Goal: Transaction & Acquisition: Subscribe to service/newsletter

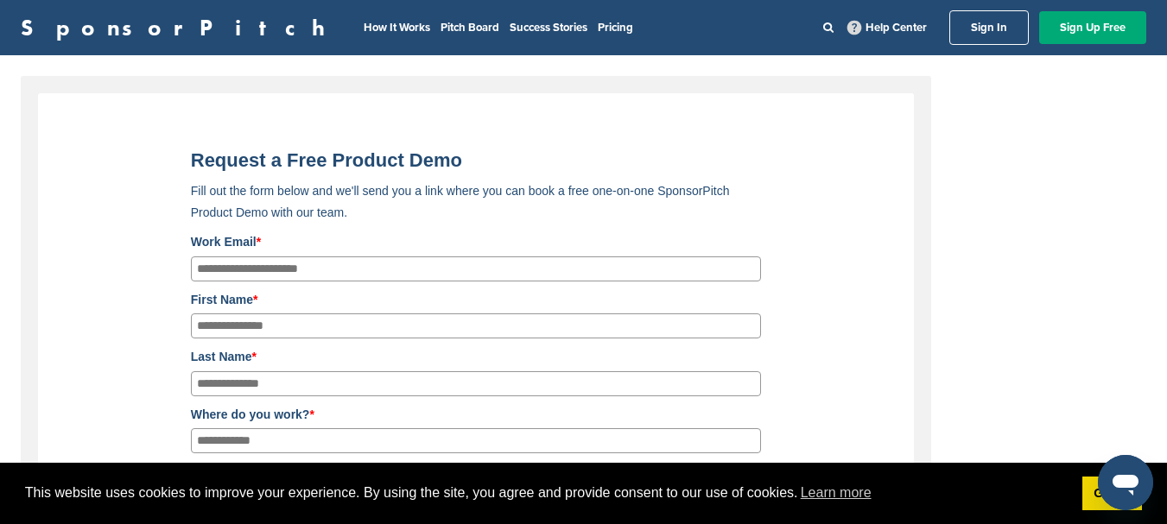
click at [444, 277] on input "Work Email *" at bounding box center [476, 269] width 570 height 25
click at [446, 274] on input "Work Email *" at bounding box center [476, 269] width 570 height 25
type input "**********"
type input "*"
type input "********"
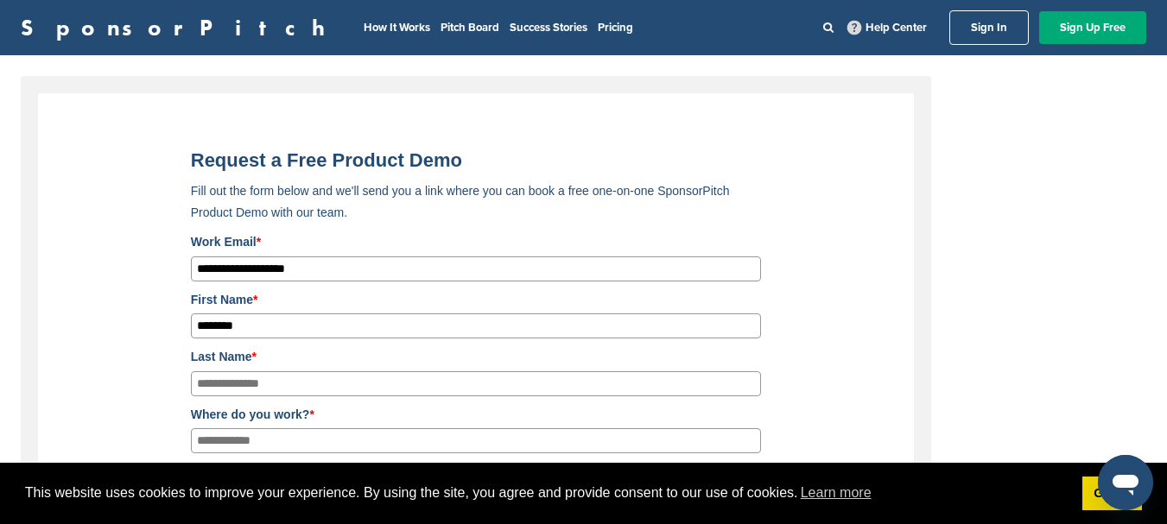
type input "*"
type input "*****"
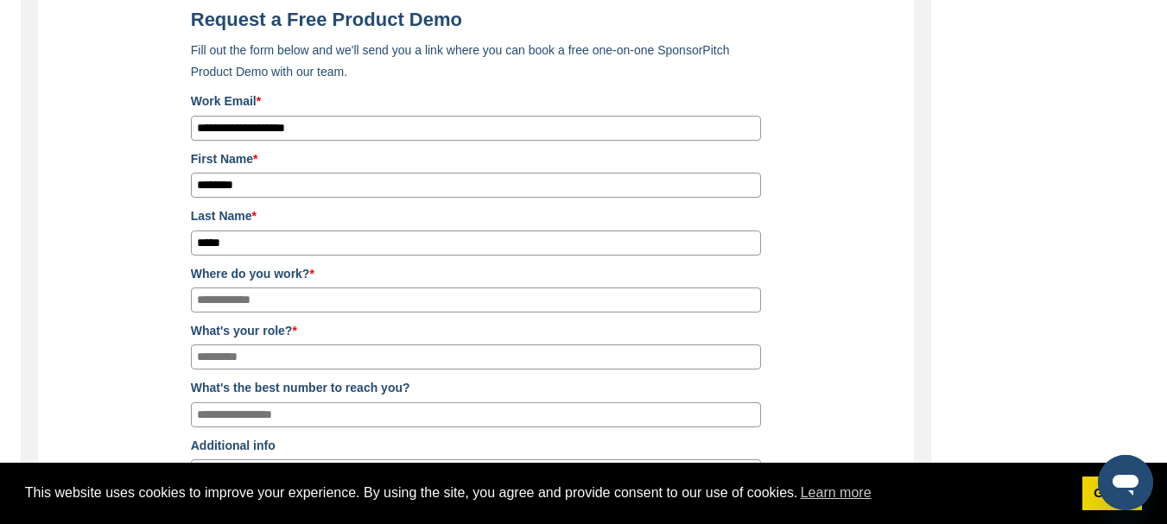
scroll to position [144, 0]
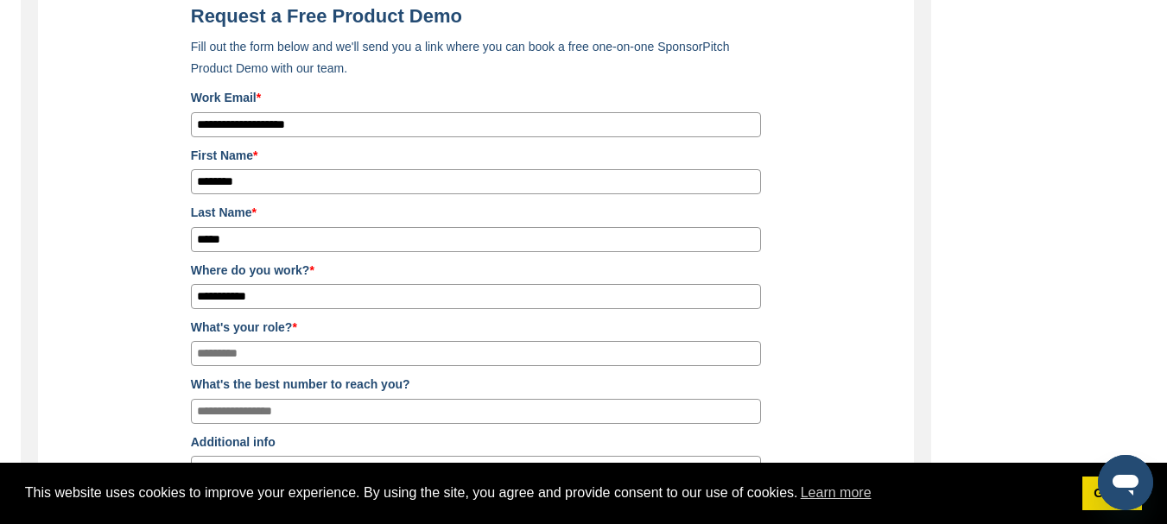
type input "**********"
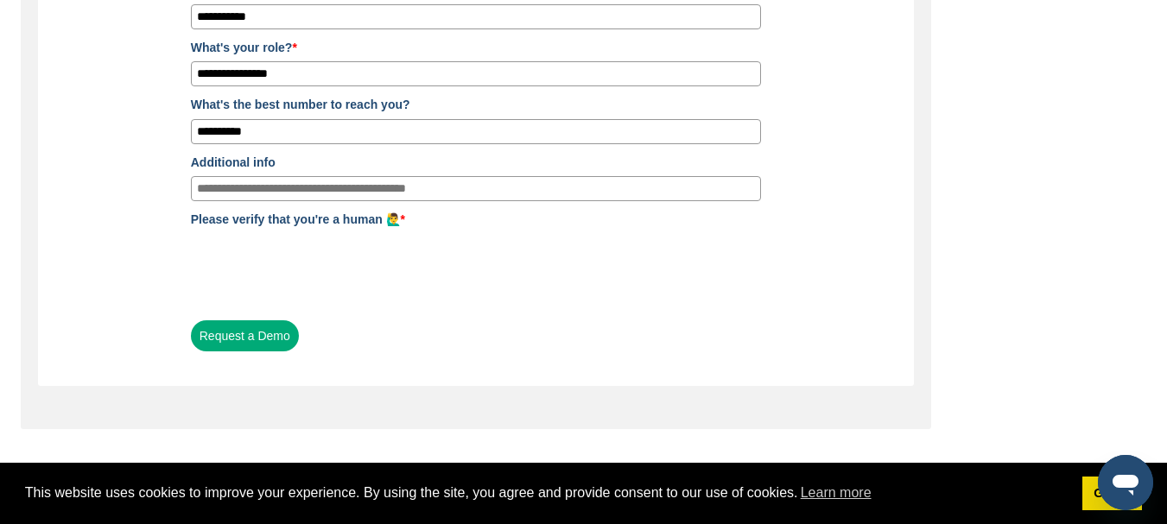
scroll to position [425, 0]
type input "**********"
click at [239, 341] on button "Request a Demo" at bounding box center [245, 335] width 108 height 31
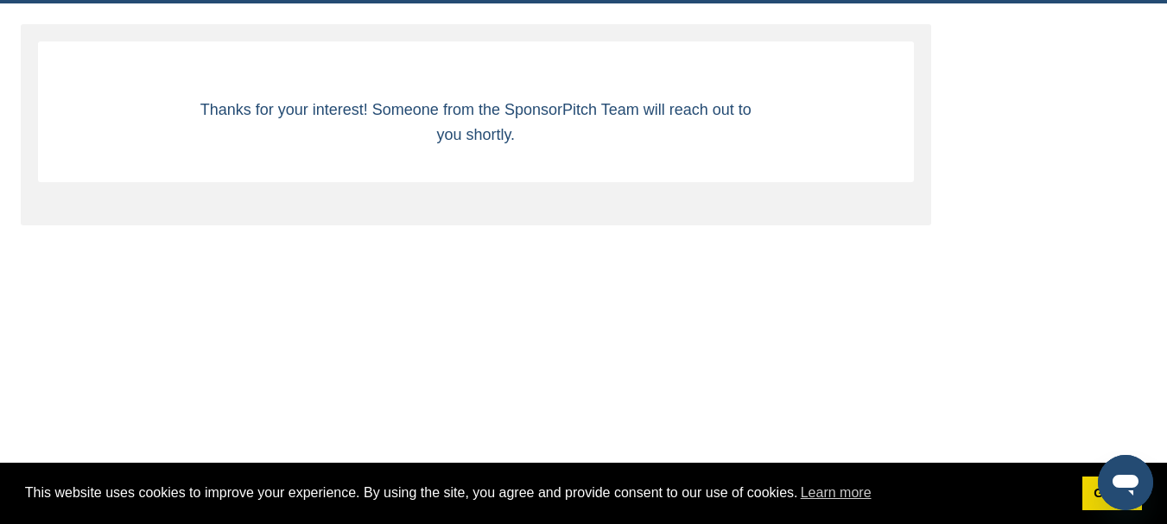
scroll to position [0, 0]
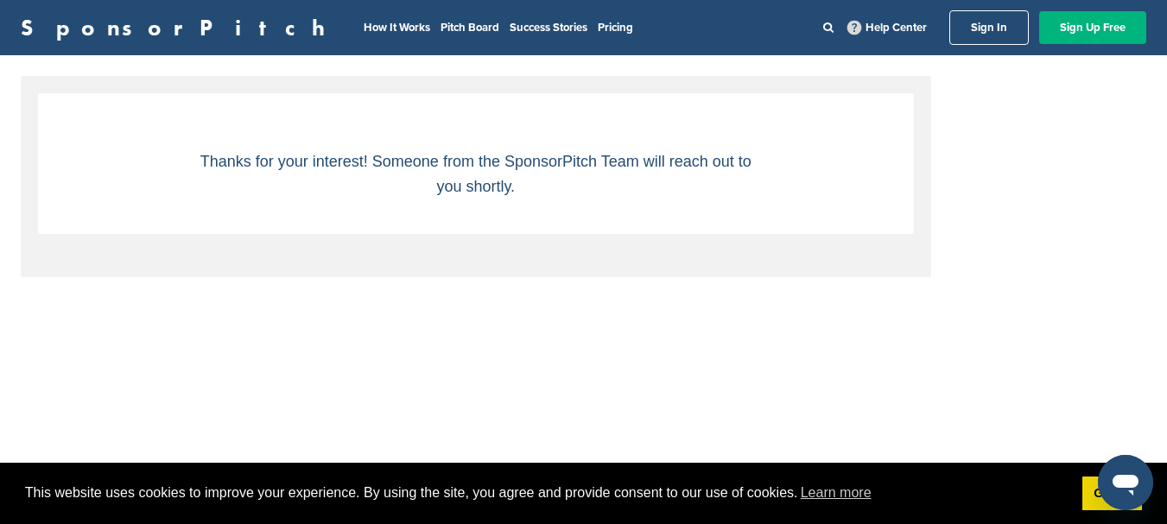
click at [1081, 34] on link "Sign Up Free" at bounding box center [1092, 27] width 107 height 33
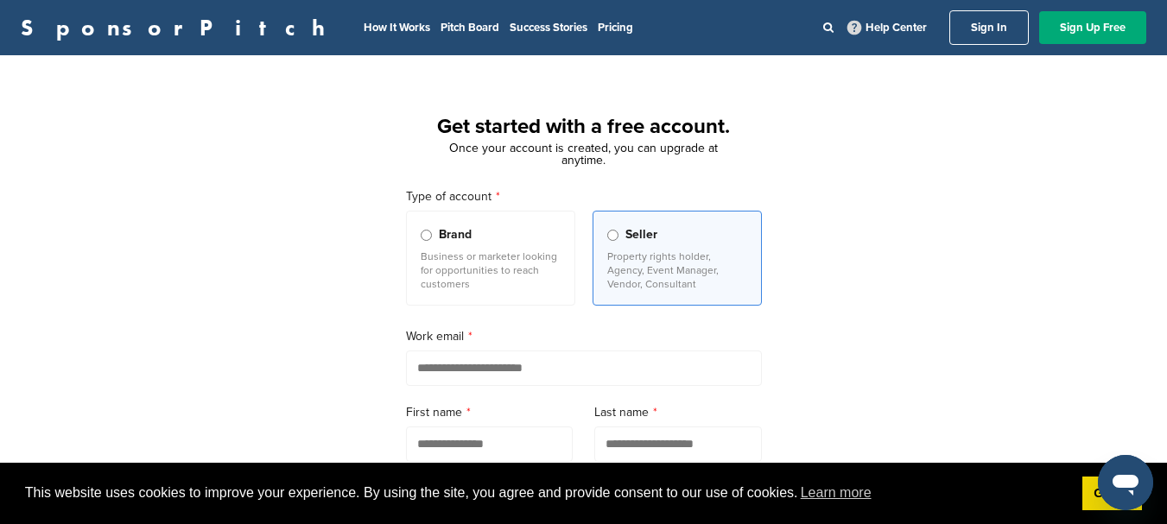
click at [492, 237] on div "Brand" at bounding box center [491, 234] width 140 height 19
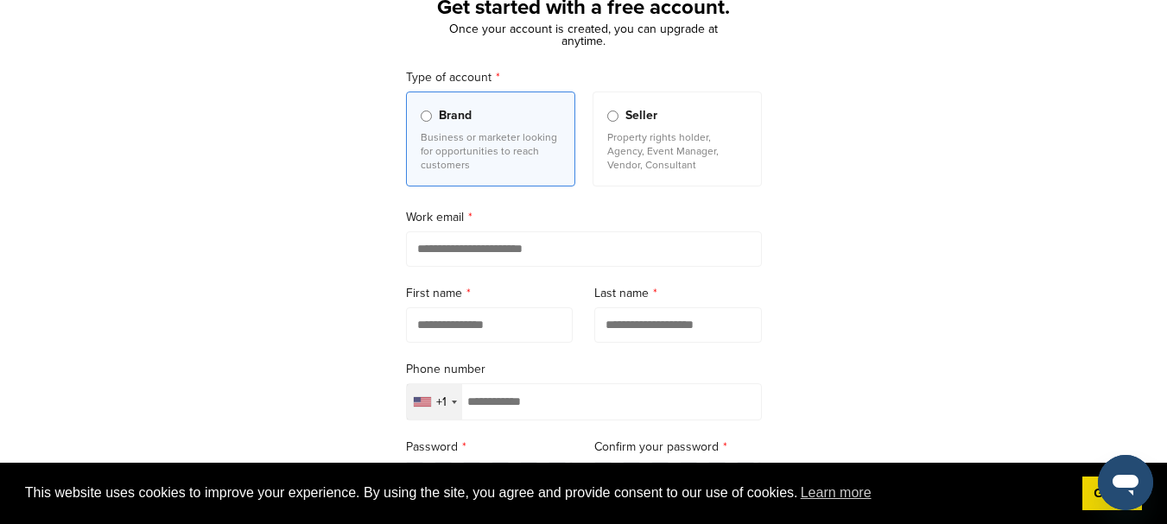
scroll to position [123, 0]
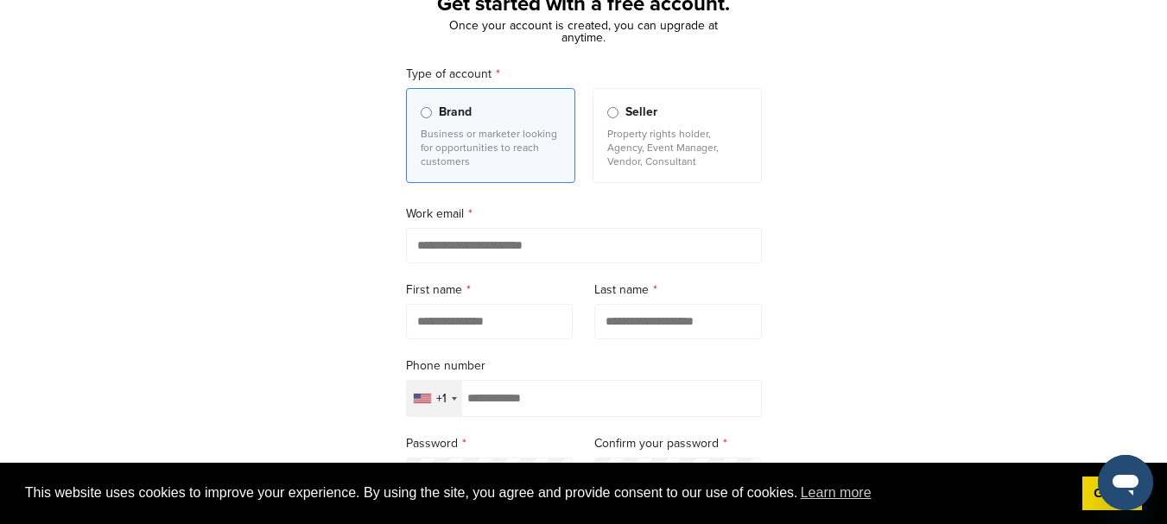
click at [592, 322] on form "Type of account Brand Business or marketer looking for opportunities to reach c…" at bounding box center [584, 379] width 356 height 628
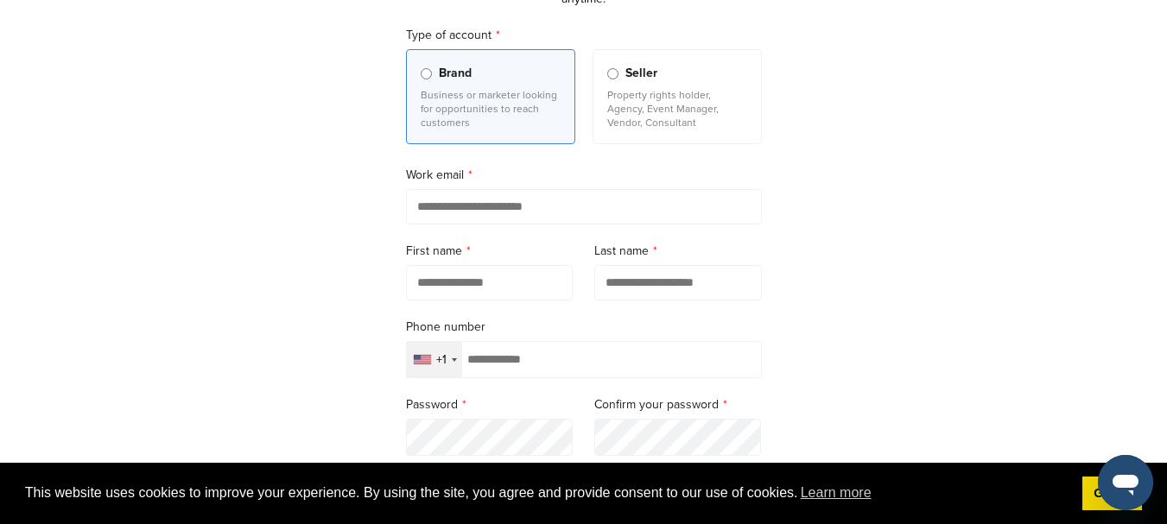
scroll to position [170, 0]
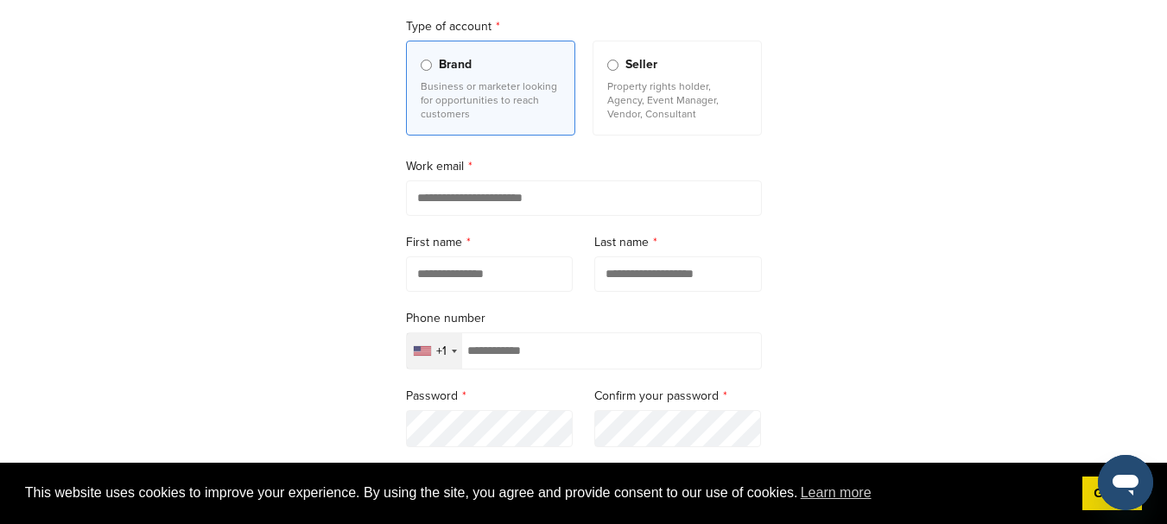
click at [588, 196] on input "email" at bounding box center [584, 198] width 356 height 35
type input "**********"
type input "********"
type input "*****"
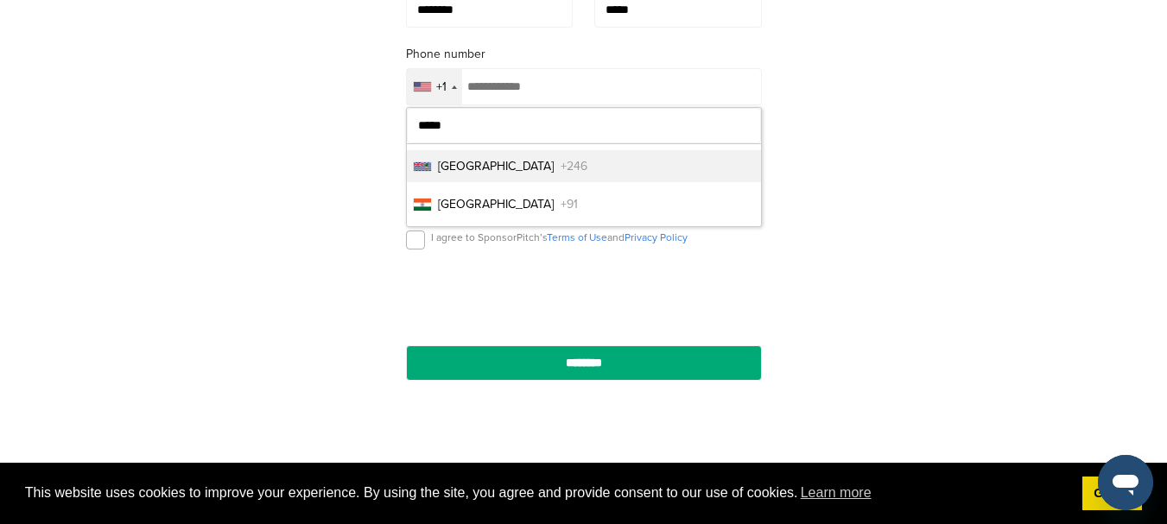
scroll to position [438, 0]
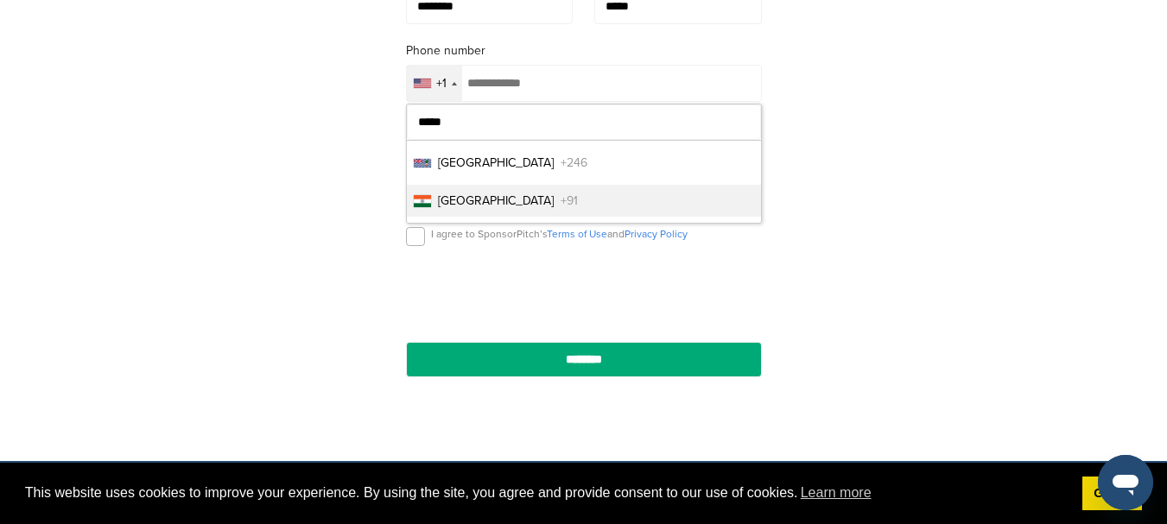
type input "*****"
click at [582, 194] on li "India +91" at bounding box center [584, 201] width 354 height 32
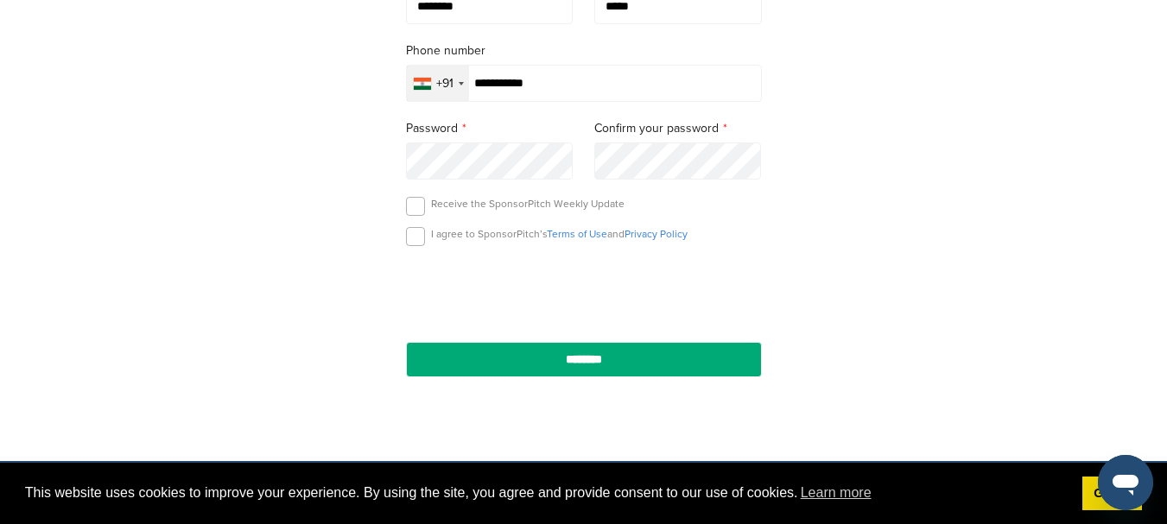
type input "**********"
click at [440, 211] on p "Receive the SponsorPitch Weekly Update" at bounding box center [527, 204] width 193 height 14
click at [428, 211] on div "Receive the SponsorPitch Weekly Update" at bounding box center [584, 210] width 356 height 26
click at [417, 211] on label at bounding box center [415, 206] width 19 height 19
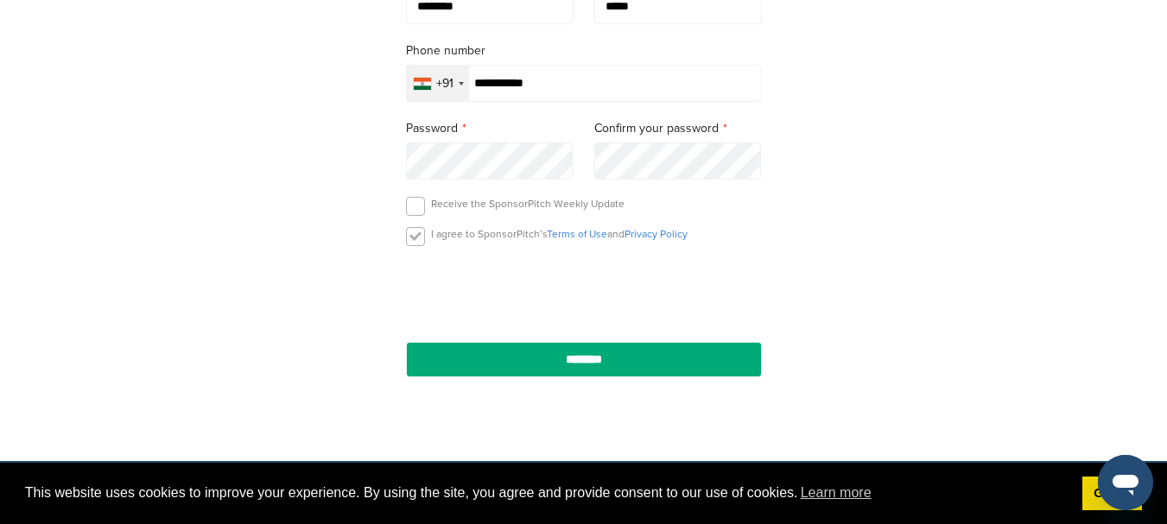
click at [417, 244] on label at bounding box center [415, 236] width 19 height 19
click at [421, 213] on label at bounding box center [415, 206] width 19 height 19
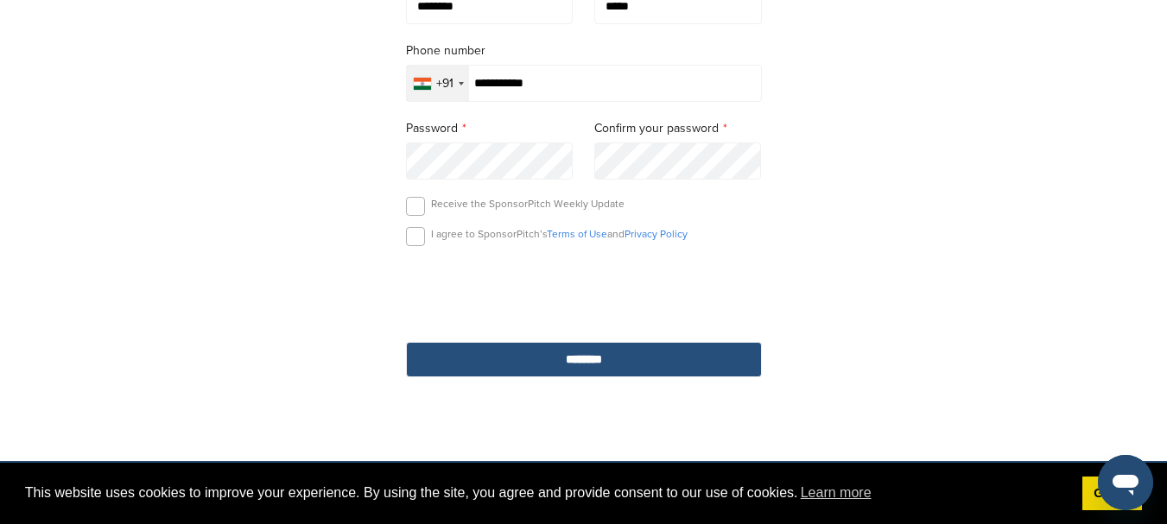
click at [528, 356] on input "********" at bounding box center [584, 359] width 356 height 35
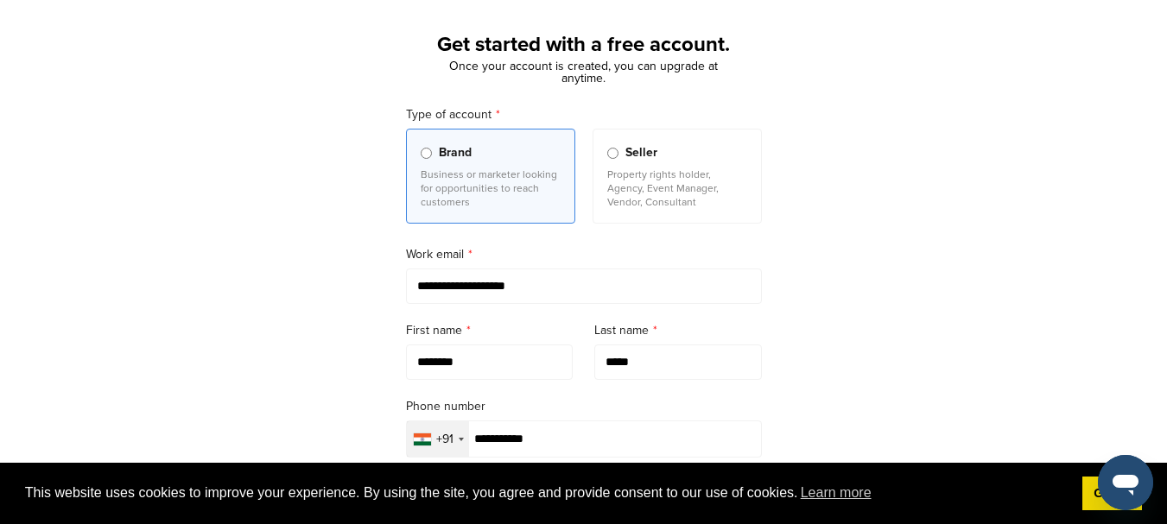
scroll to position [4, 0]
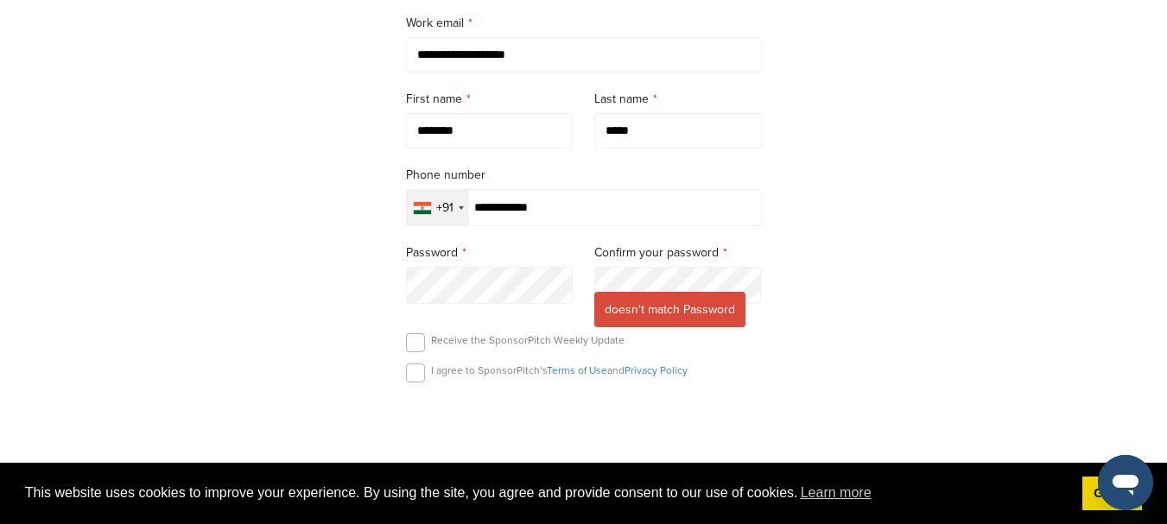
scroll to position [314, 0]
click at [419, 375] on label at bounding box center [415, 372] width 19 height 19
click at [419, 347] on label at bounding box center [415, 342] width 19 height 19
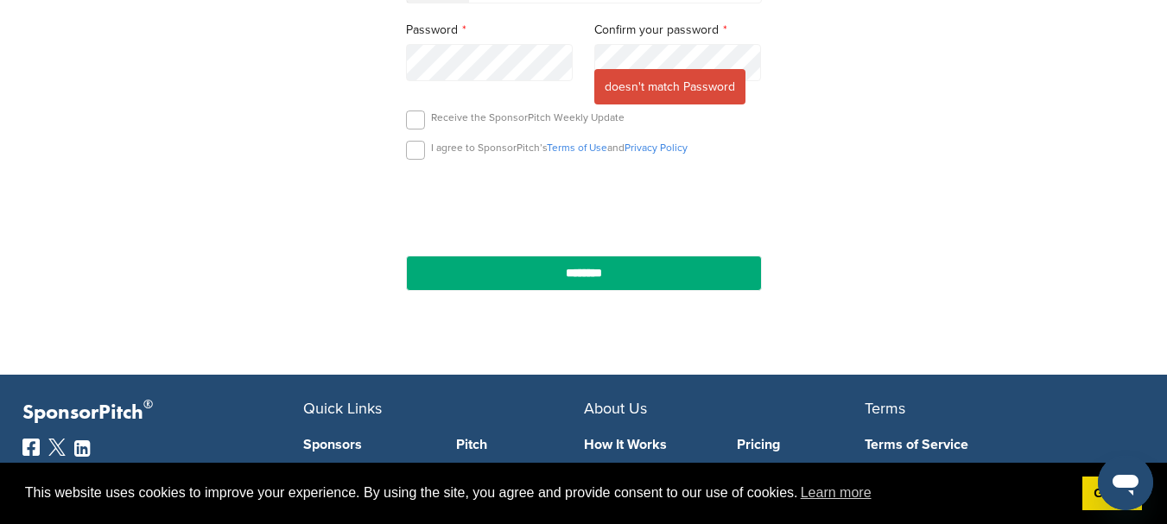
scroll to position [589, 0]
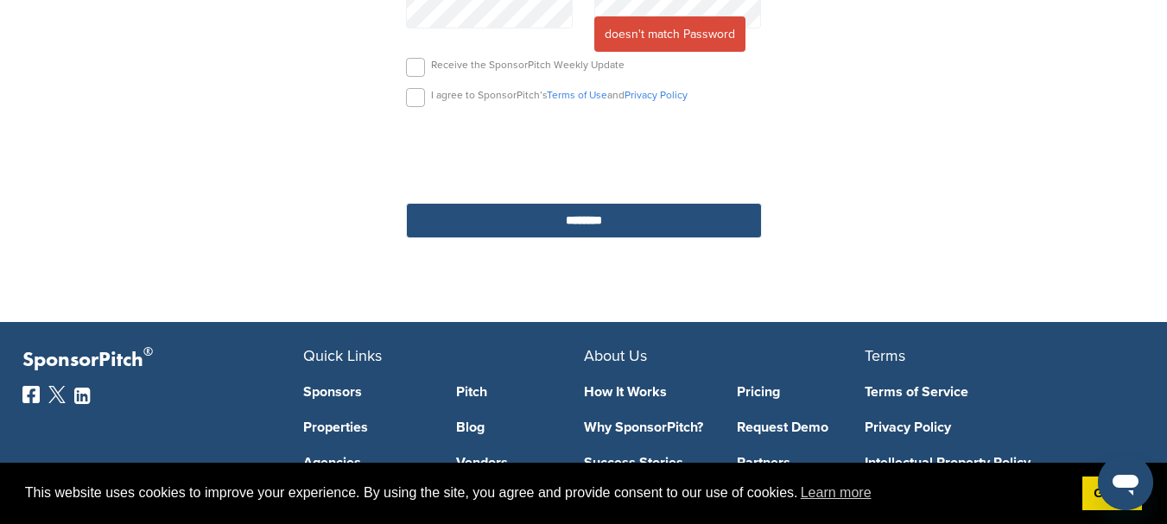
click at [735, 213] on input "********" at bounding box center [584, 220] width 356 height 35
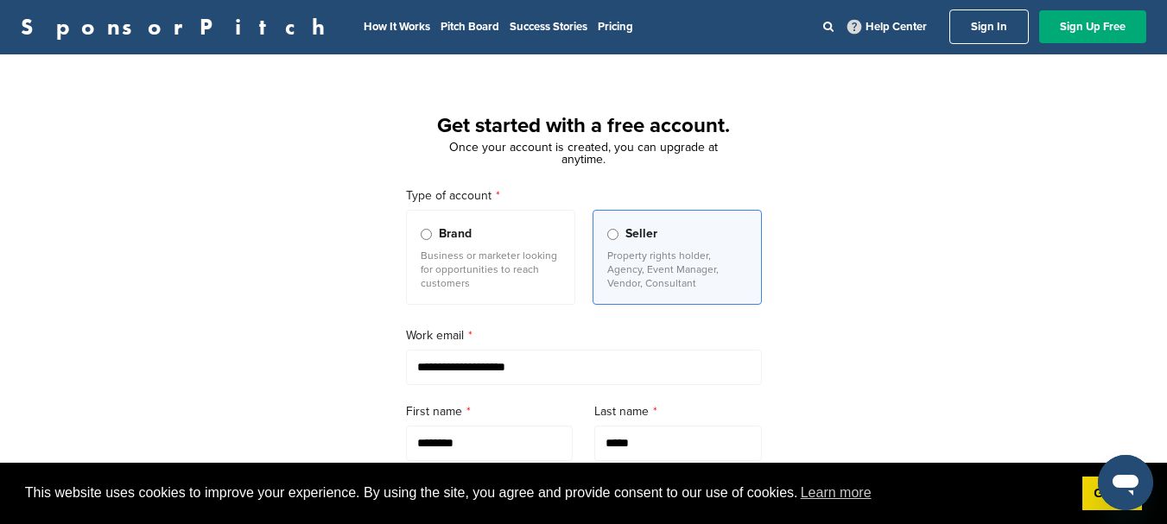
scroll to position [0, 0]
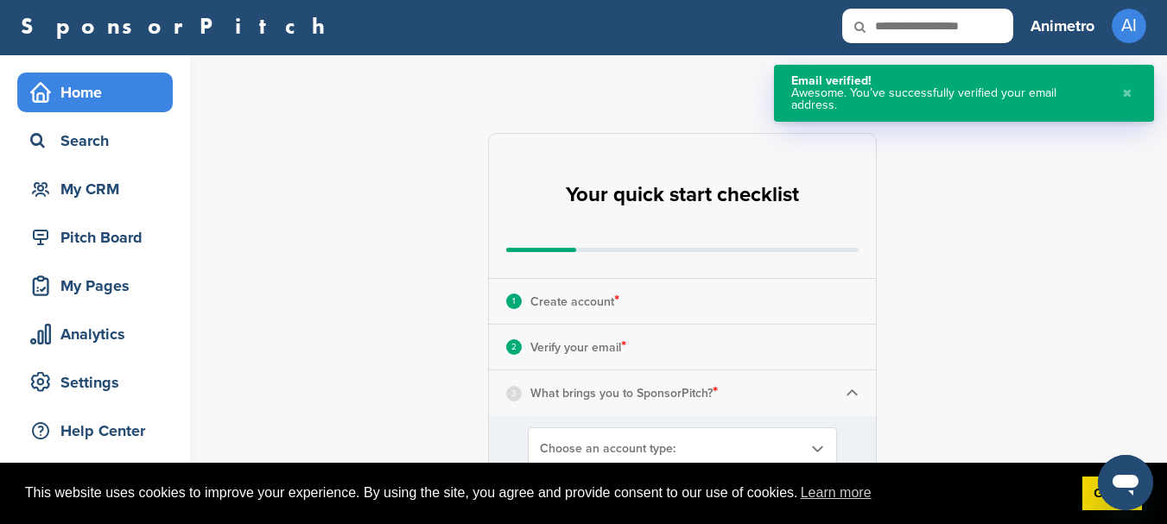
scroll to position [278, 0]
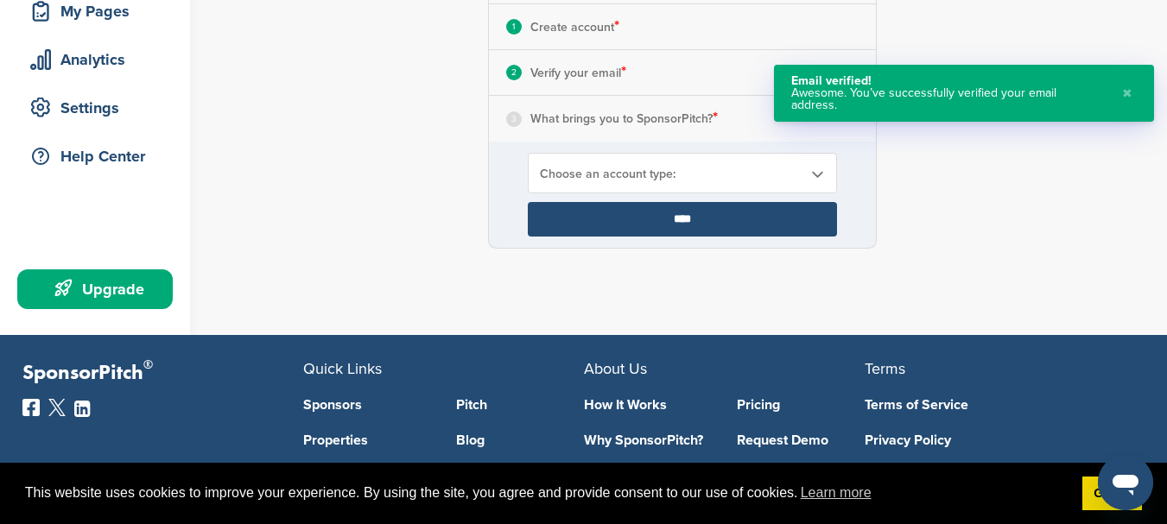
click at [691, 174] on span "Choose an account type:" at bounding box center [671, 174] width 263 height 15
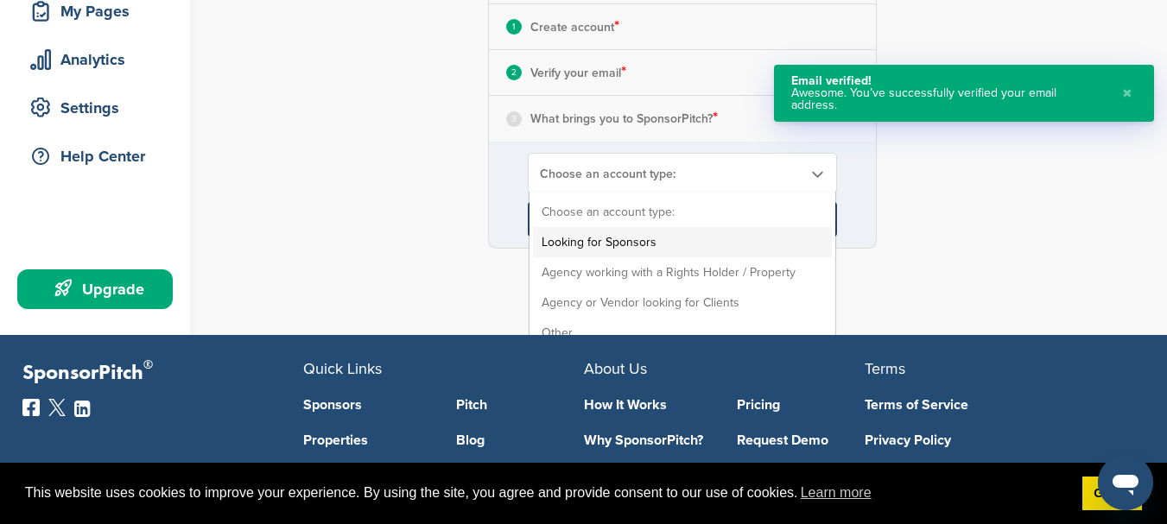
click at [669, 252] on li "Looking for Sponsors" at bounding box center [682, 242] width 299 height 30
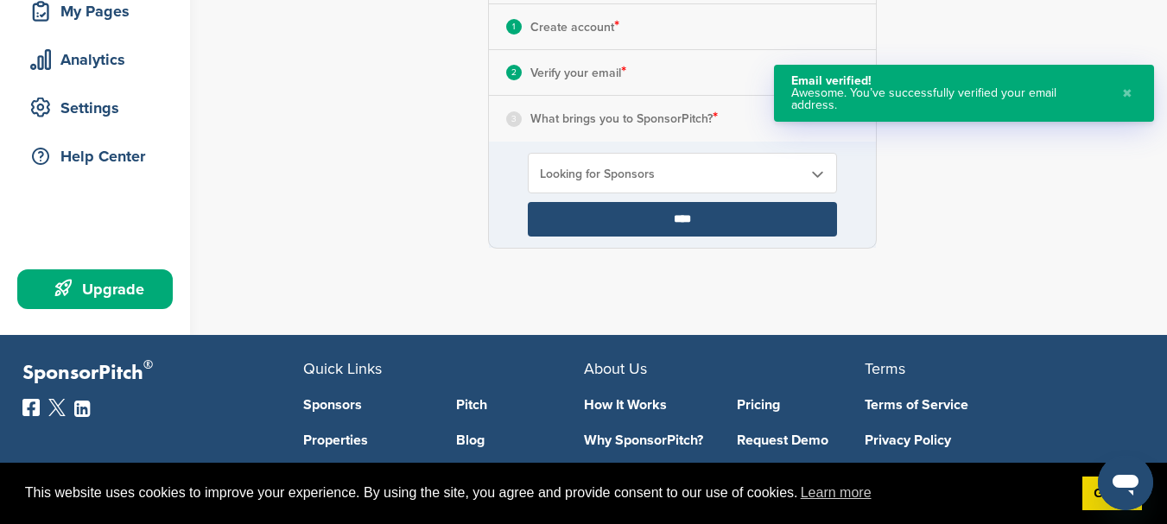
click at [700, 181] on div "Looking for Sponsors Choose an account type: Looking for Sponsors Agency workin…" at bounding box center [682, 173] width 309 height 41
click at [700, 212] on input "****" at bounding box center [682, 219] width 309 height 35
click at [669, 222] on input "****" at bounding box center [682, 219] width 309 height 35
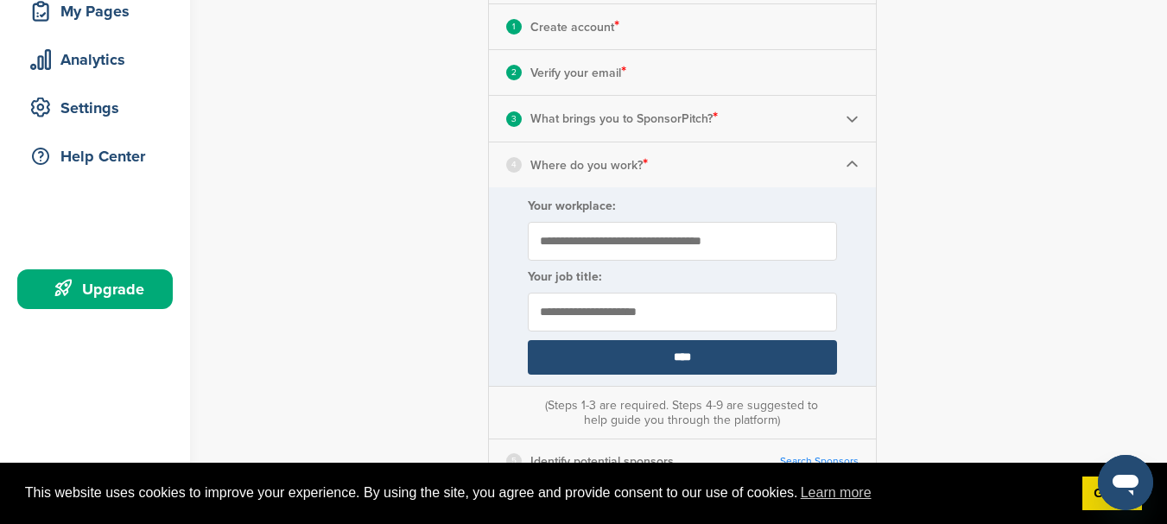
click at [672, 255] on input "Your workplace:" at bounding box center [682, 241] width 309 height 39
type input "********"
type input "**********"
click at [674, 348] on input "****" at bounding box center [682, 357] width 309 height 35
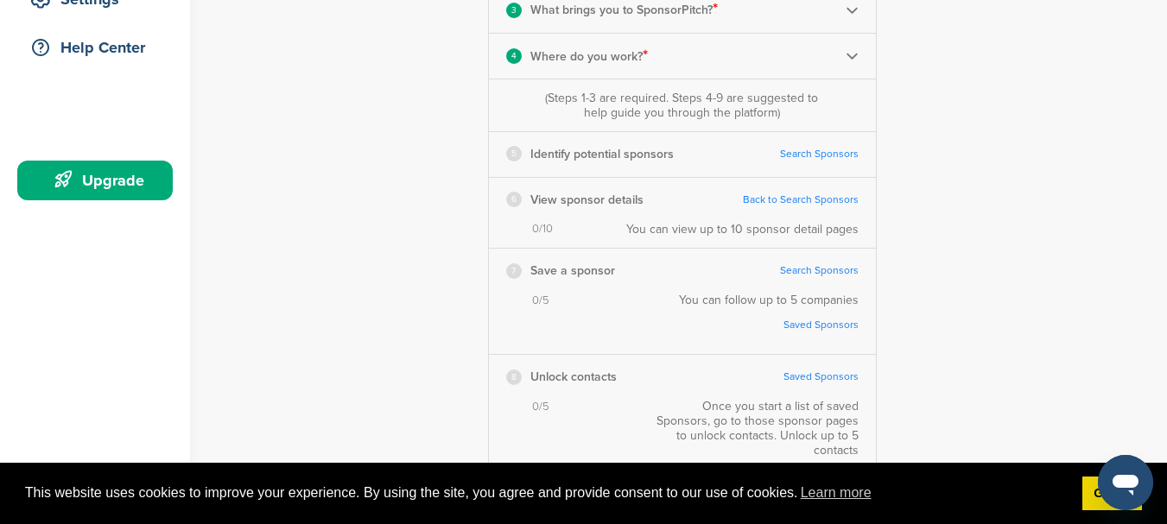
scroll to position [386, 0]
click at [825, 153] on link "Search Sponsors" at bounding box center [819, 155] width 79 height 13
click at [529, 166] on div "5 Identify potential sponsors" at bounding box center [590, 155] width 168 height 22
click at [517, 156] on div "5" at bounding box center [514, 155] width 16 height 16
click at [532, 204] on p "View sponsor details" at bounding box center [586, 201] width 113 height 22
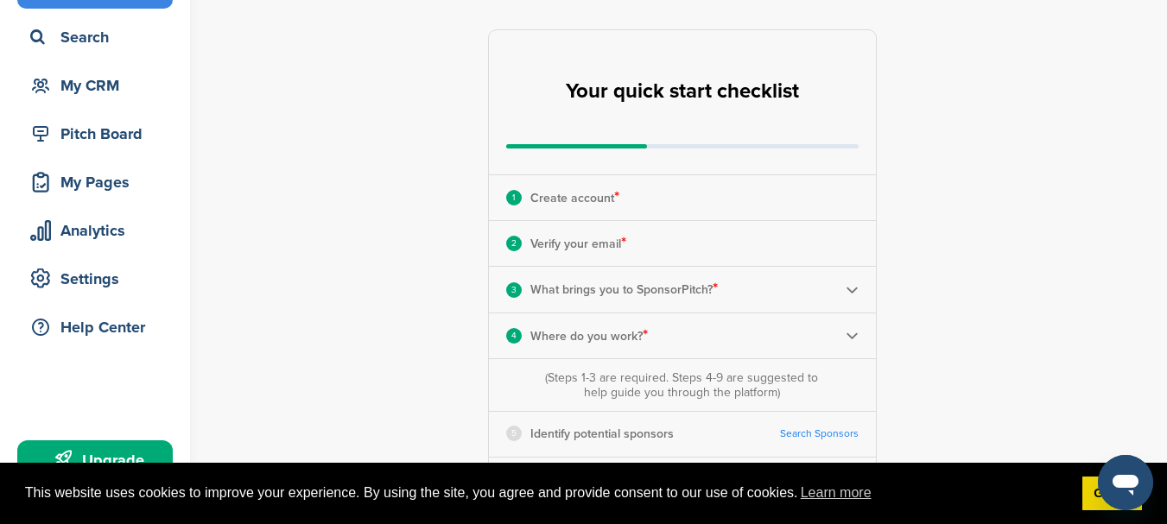
scroll to position [1, 0]
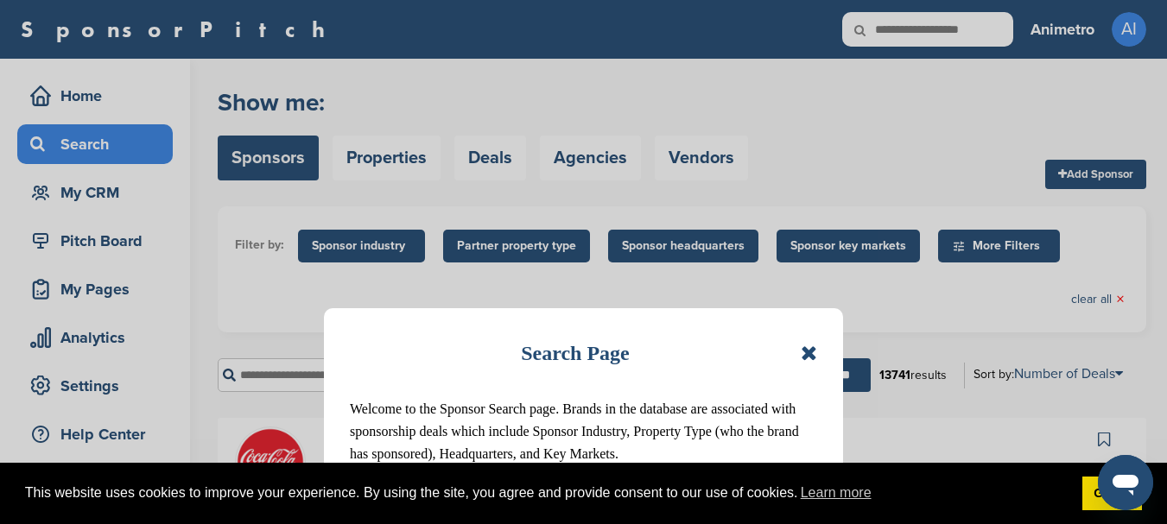
click at [808, 349] on icon at bounding box center [809, 353] width 16 height 21
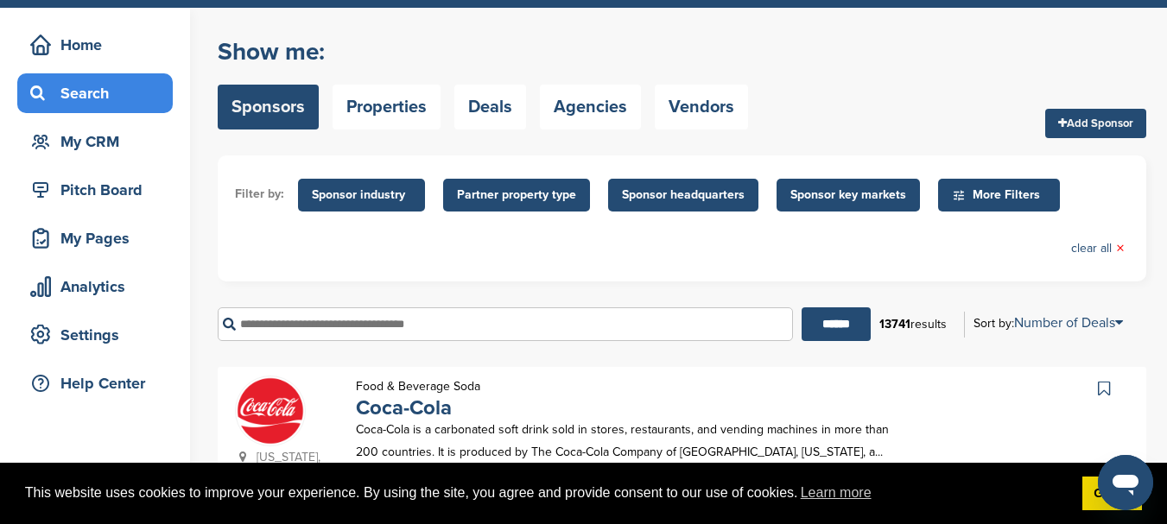
scroll to position [46, 0]
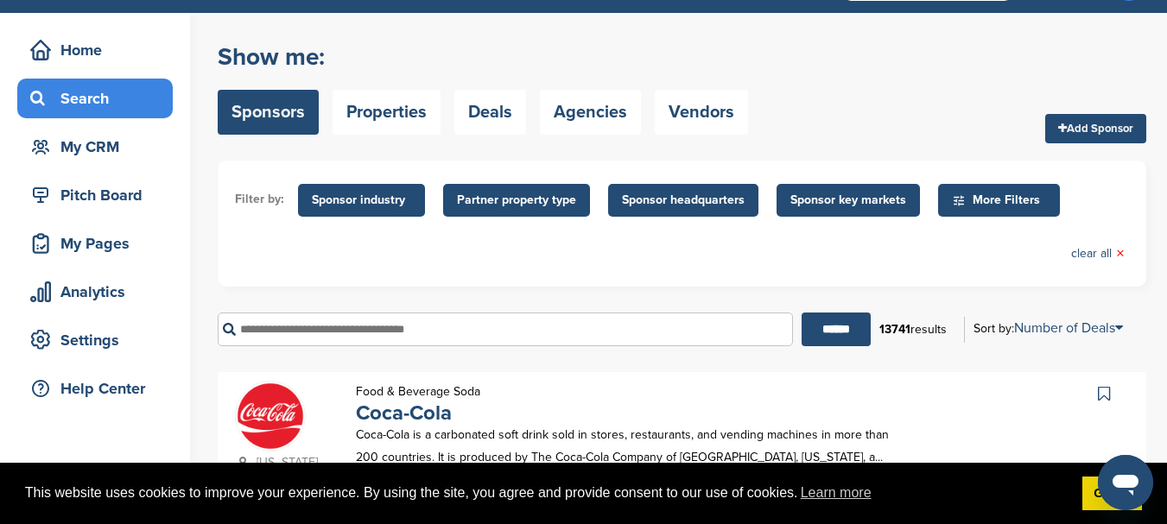
click at [276, 50] on h2 "Show me:" at bounding box center [483, 56] width 530 height 31
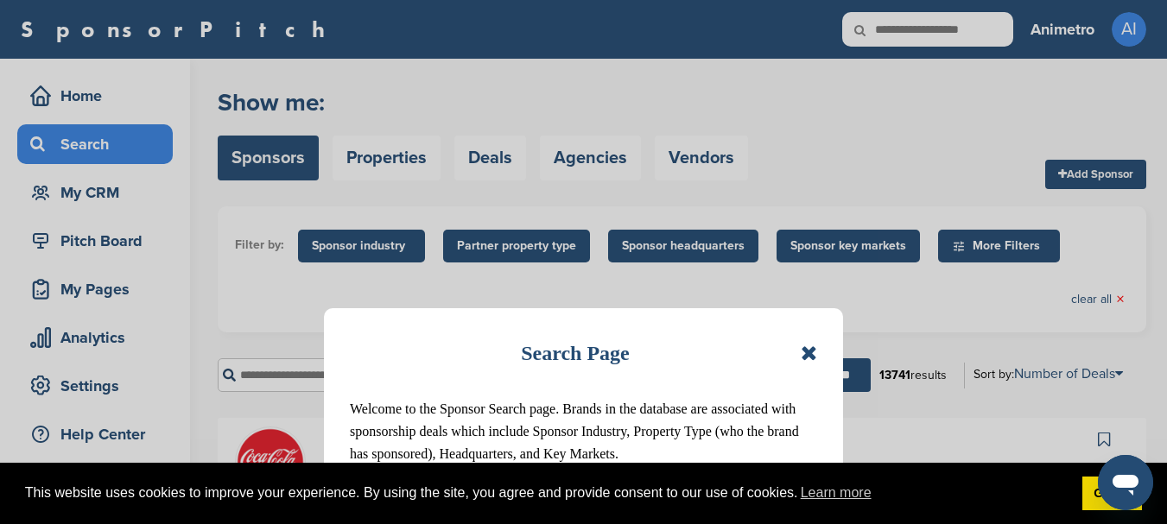
click at [810, 350] on icon at bounding box center [809, 353] width 16 height 21
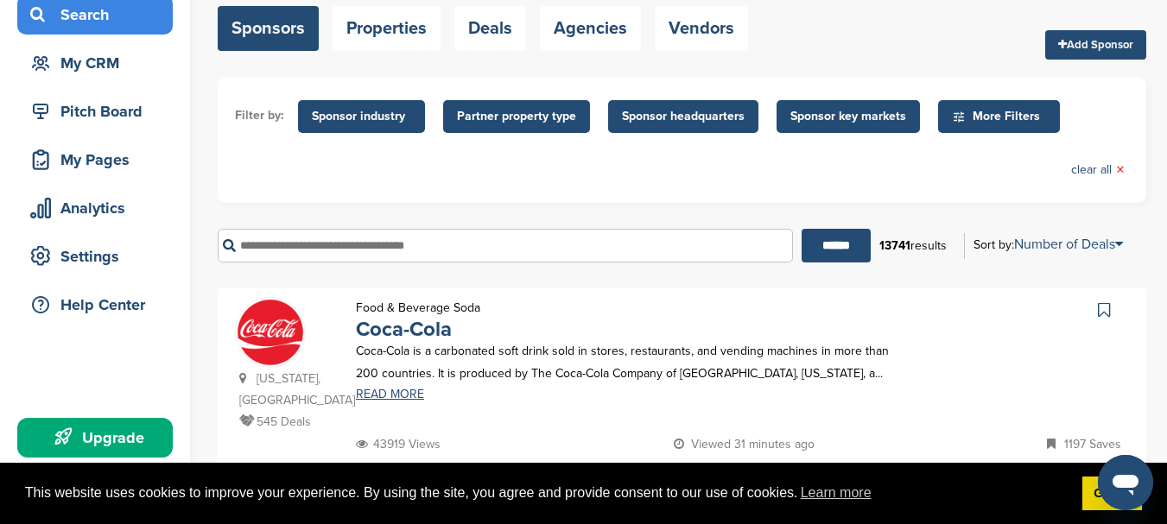
scroll to position [113, 0]
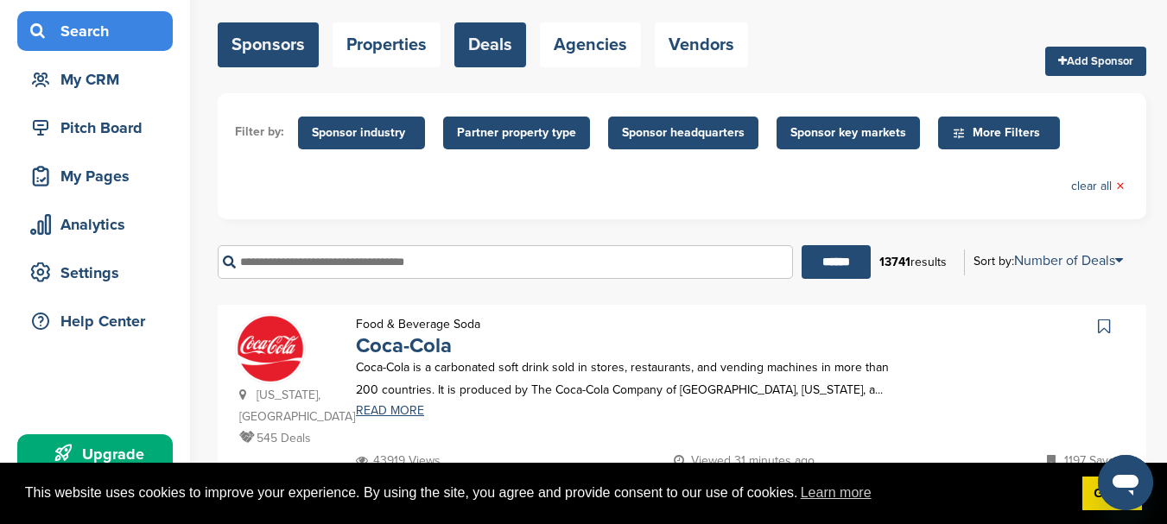
click at [508, 47] on link "Deals" at bounding box center [490, 44] width 72 height 45
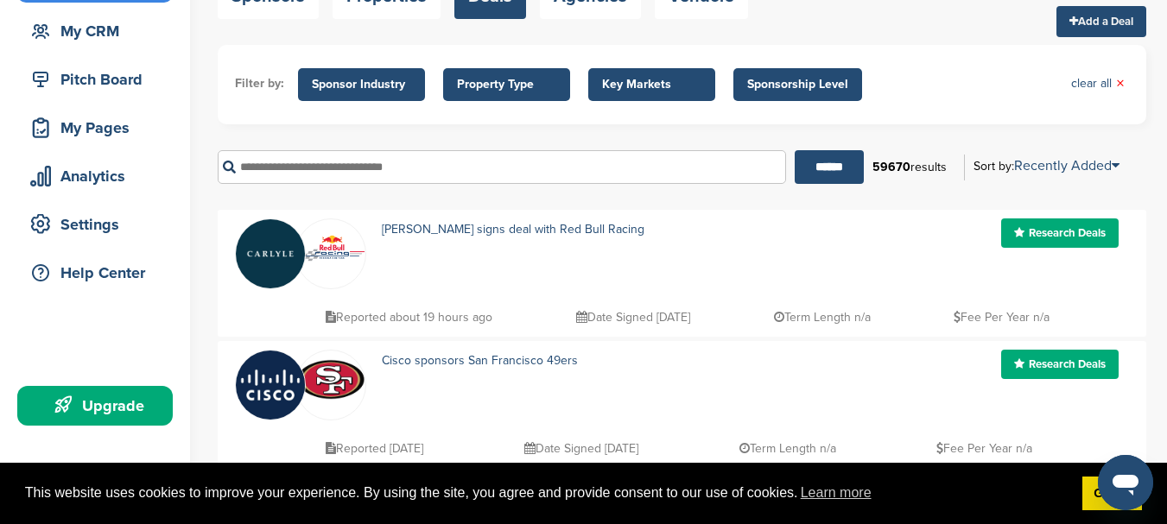
scroll to position [114, 0]
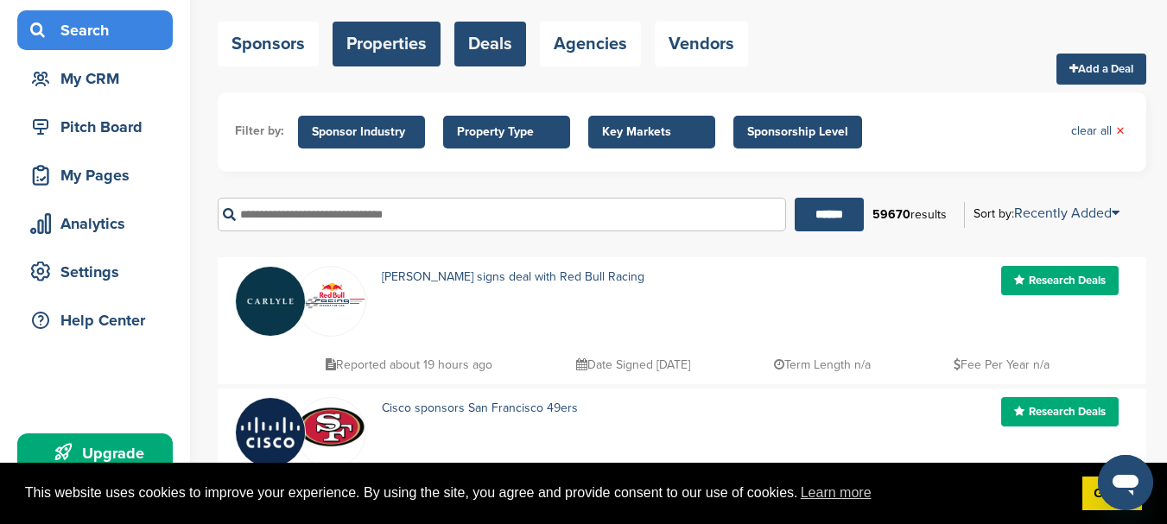
click at [377, 29] on link "Properties" at bounding box center [387, 44] width 108 height 45
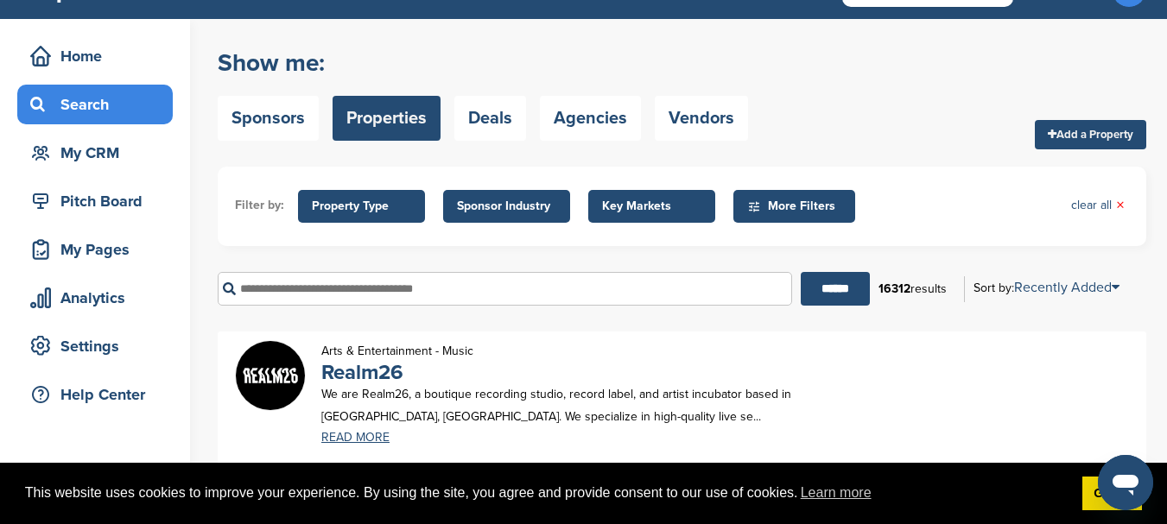
scroll to position [32, 0]
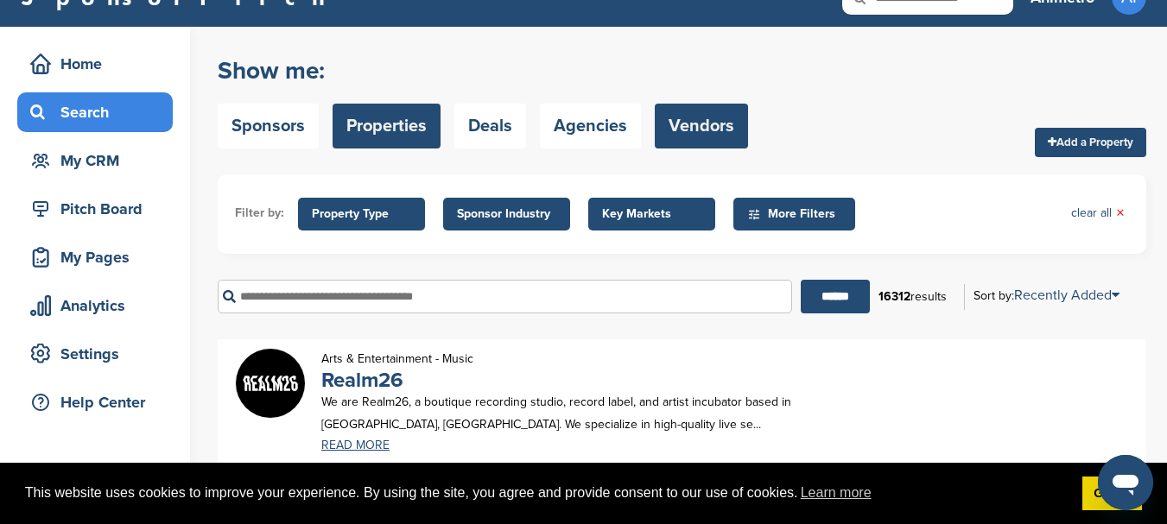
click at [672, 119] on link "Vendors" at bounding box center [701, 126] width 93 height 45
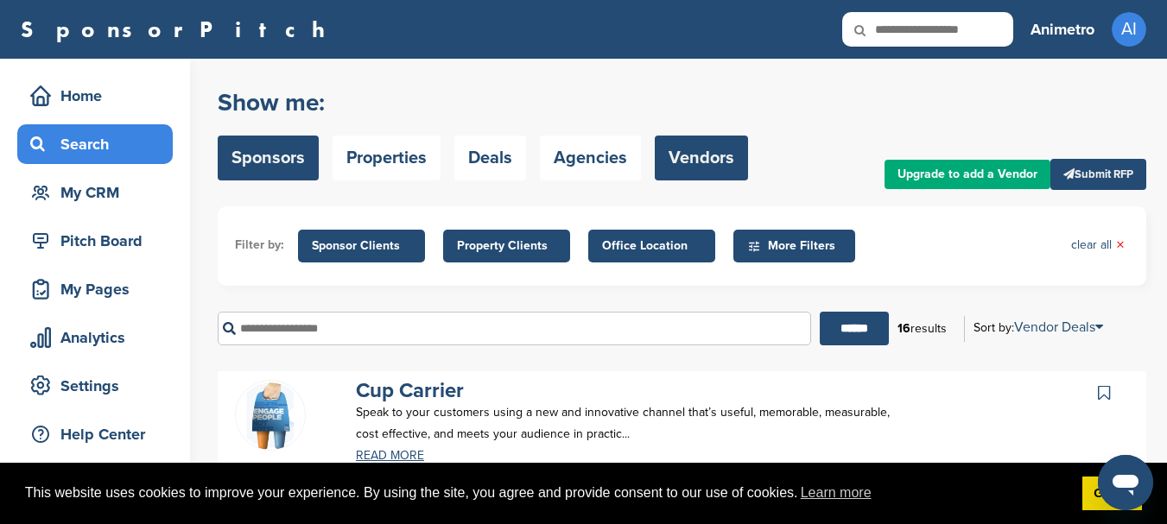
click at [290, 140] on link "Sponsors" at bounding box center [268, 158] width 101 height 45
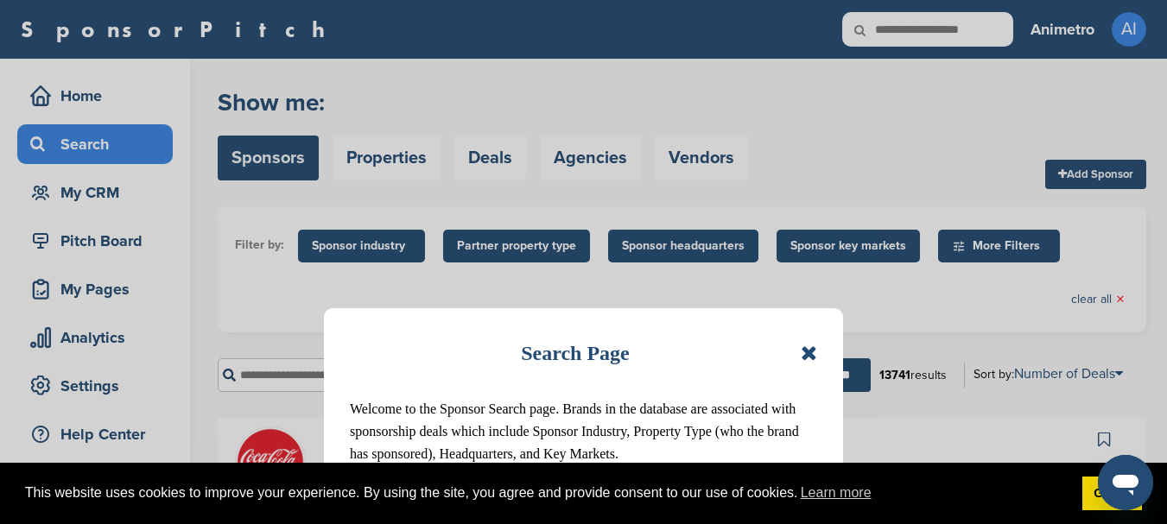
click at [809, 352] on icon at bounding box center [809, 353] width 16 height 21
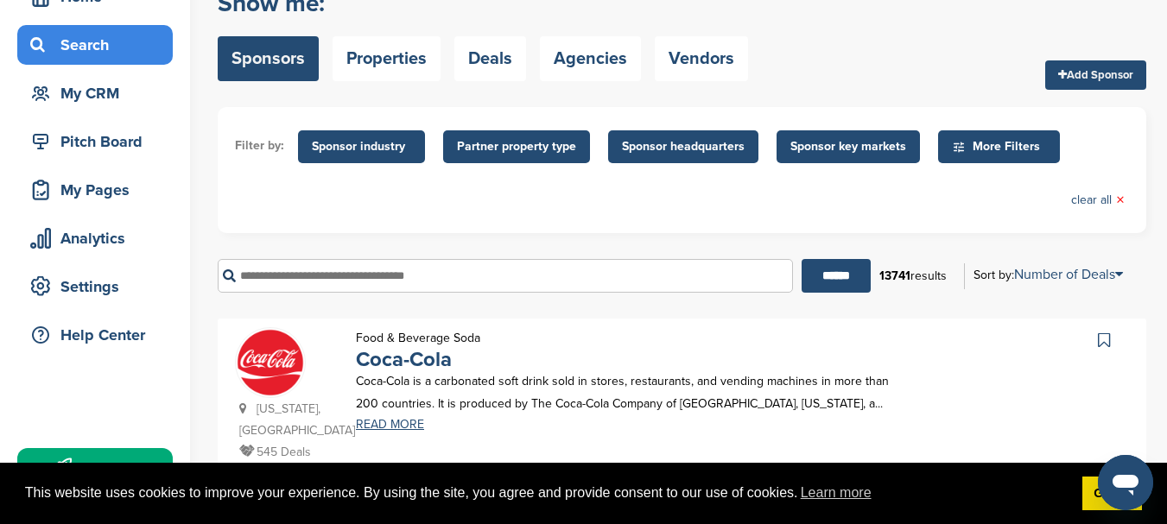
scroll to position [67, 0]
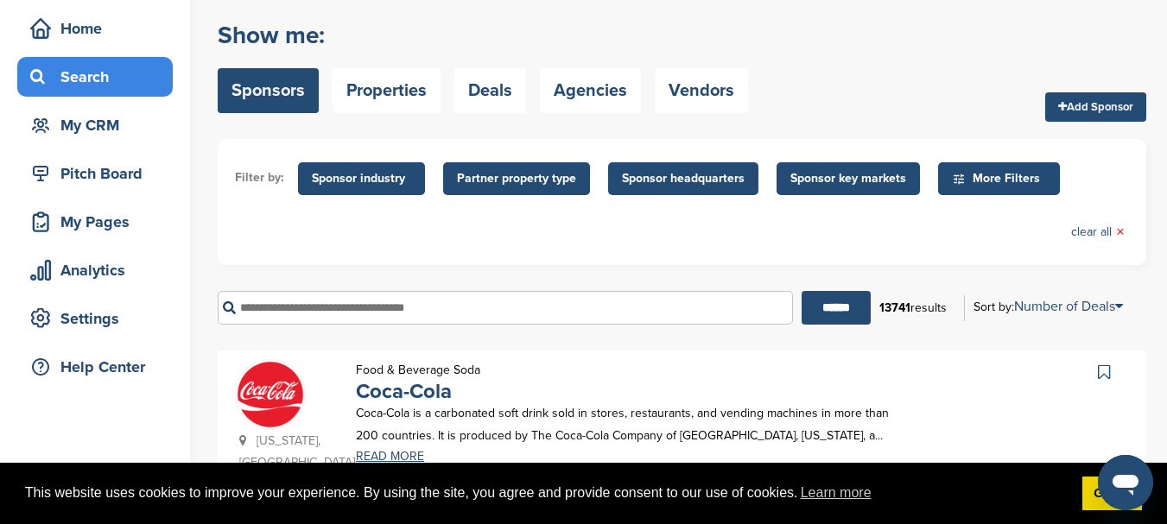
click at [1002, 178] on span "More Filters" at bounding box center [1001, 178] width 99 height 19
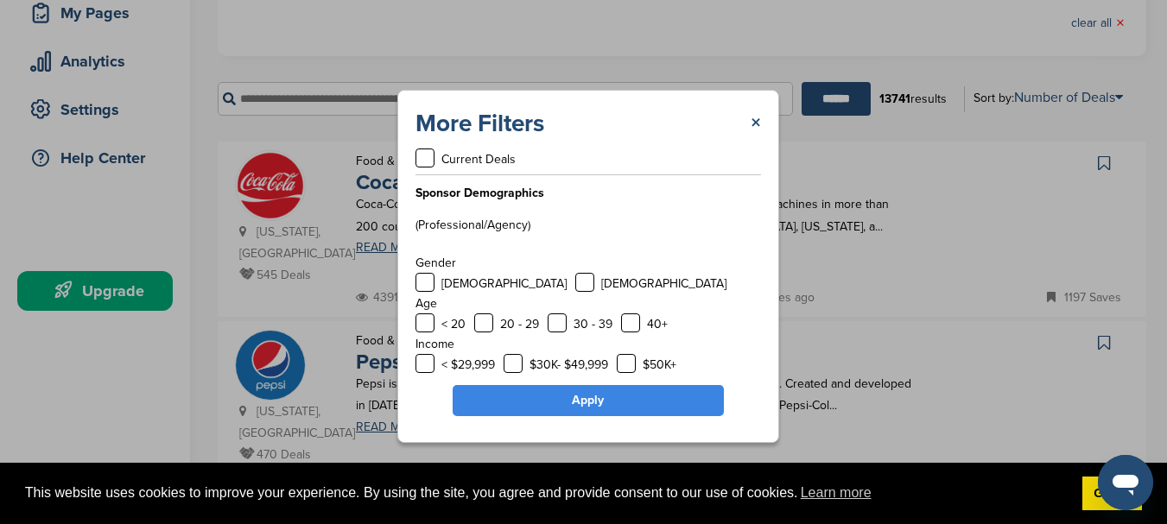
scroll to position [31, 0]
click at [756, 123] on link "×" at bounding box center [756, 123] width 10 height 31
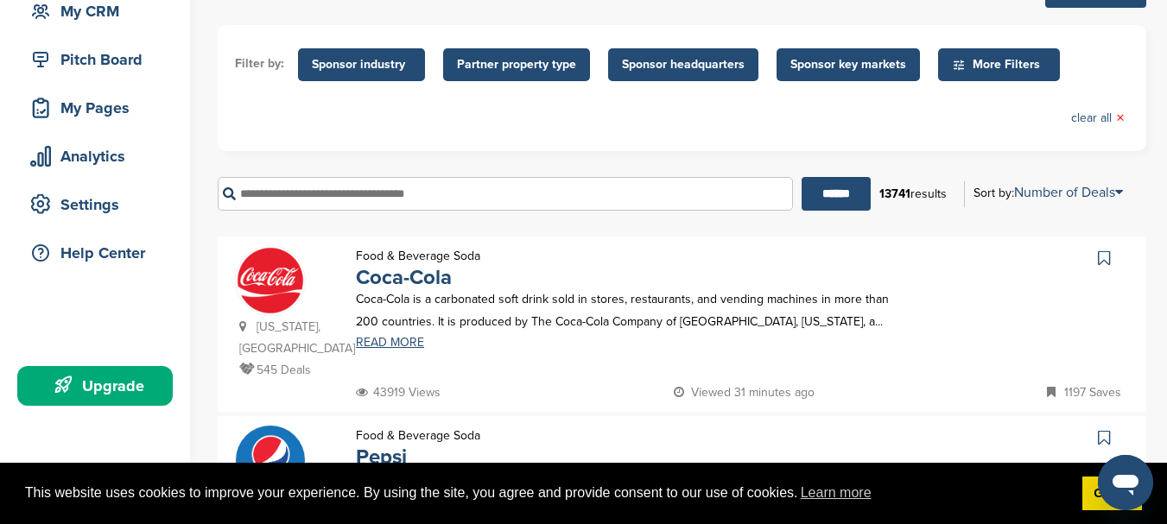
scroll to position [138, 0]
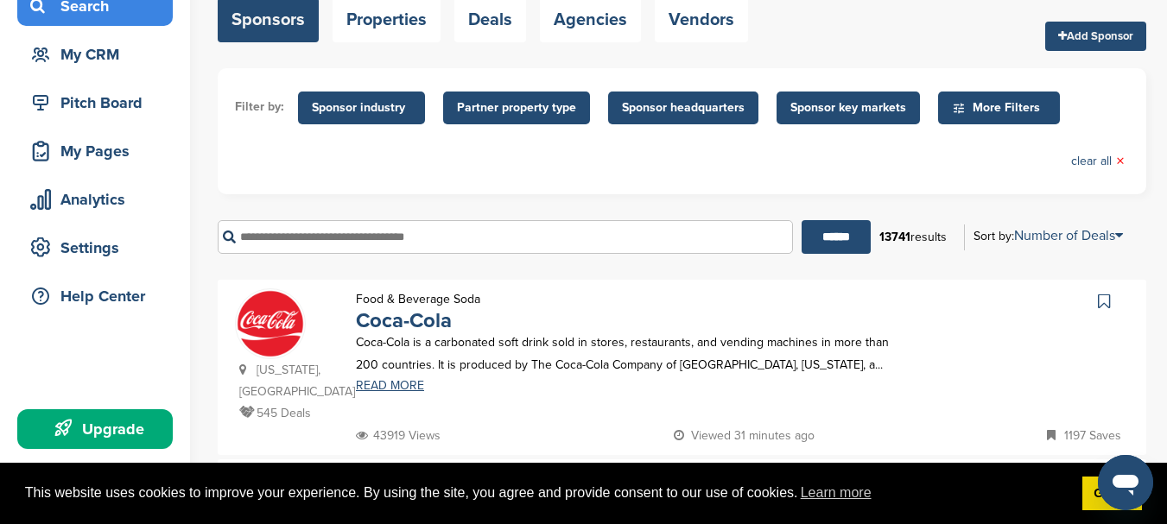
click at [380, 104] on span "Sponsor industry" at bounding box center [361, 107] width 99 height 19
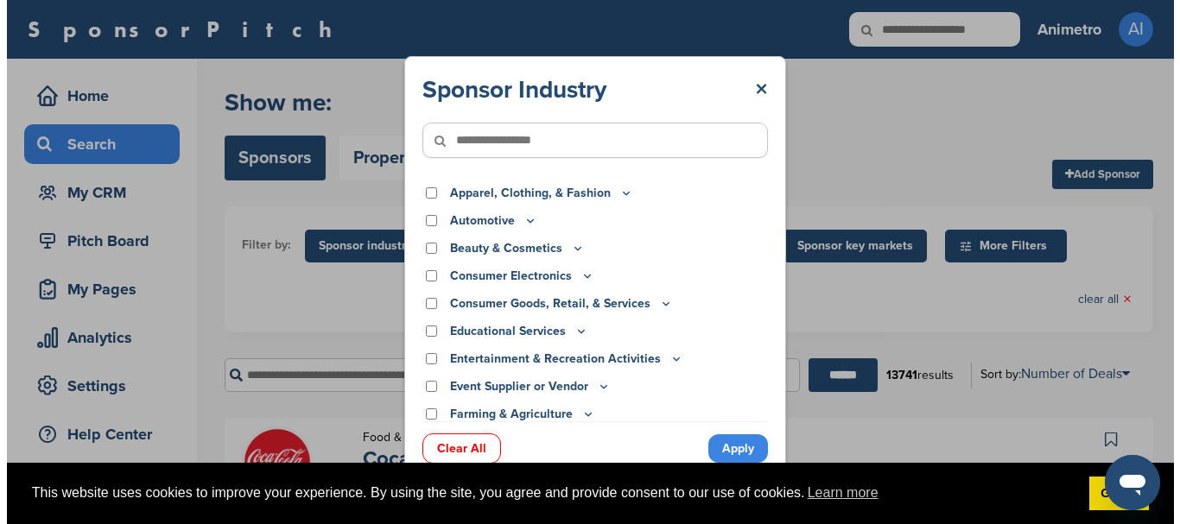
scroll to position [0, 0]
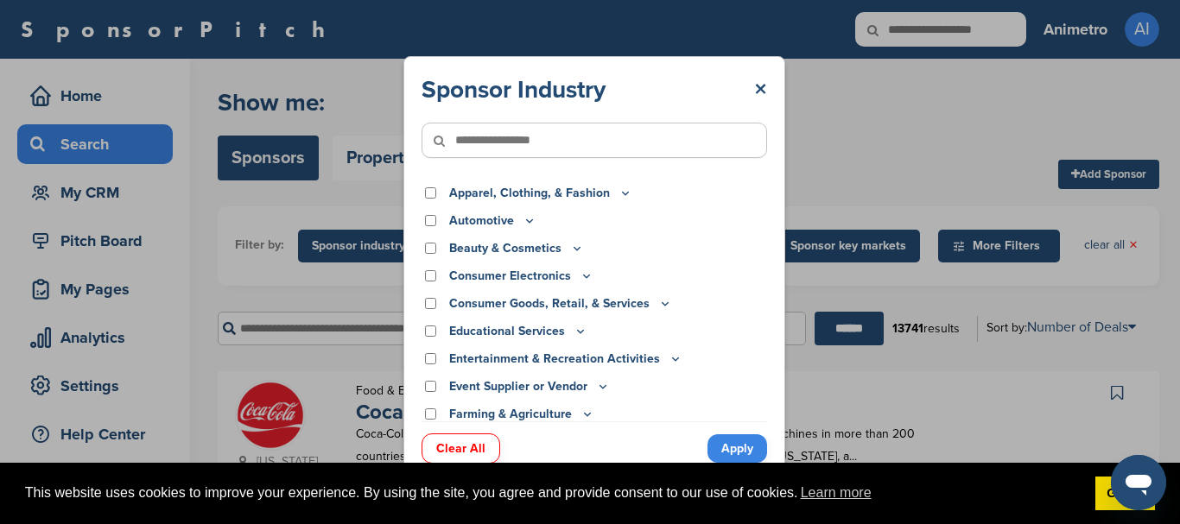
click at [453, 133] on icon at bounding box center [450, 141] width 59 height 36
click at [475, 143] on icon at bounding box center [450, 141] width 59 height 36
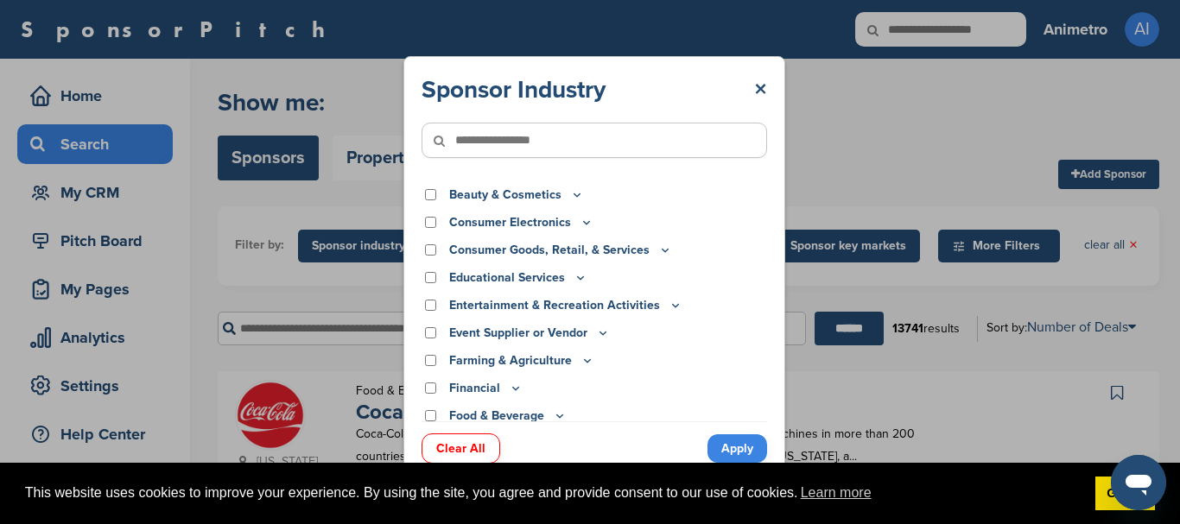
scroll to position [63, 0]
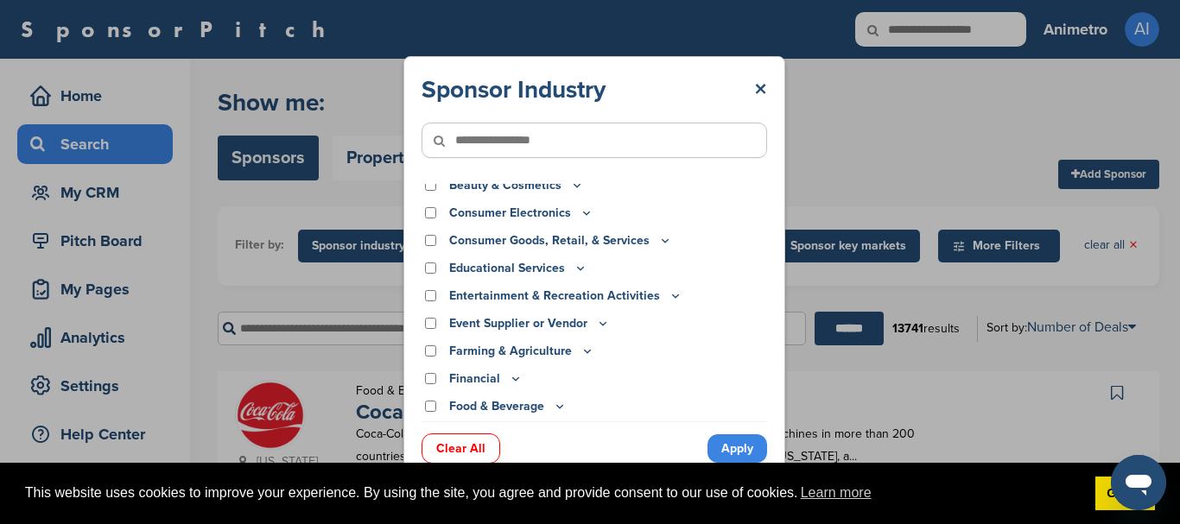
click at [437, 297] on div "Entertainment & Recreation Activities" at bounding box center [593, 296] width 345 height 19
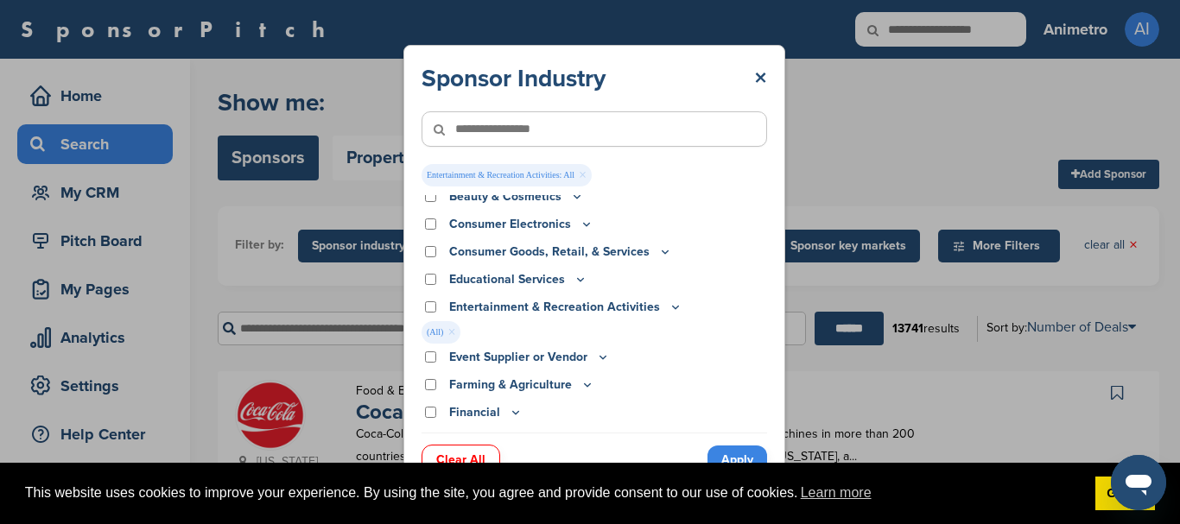
click at [669, 310] on icon at bounding box center [676, 307] width 14 height 15
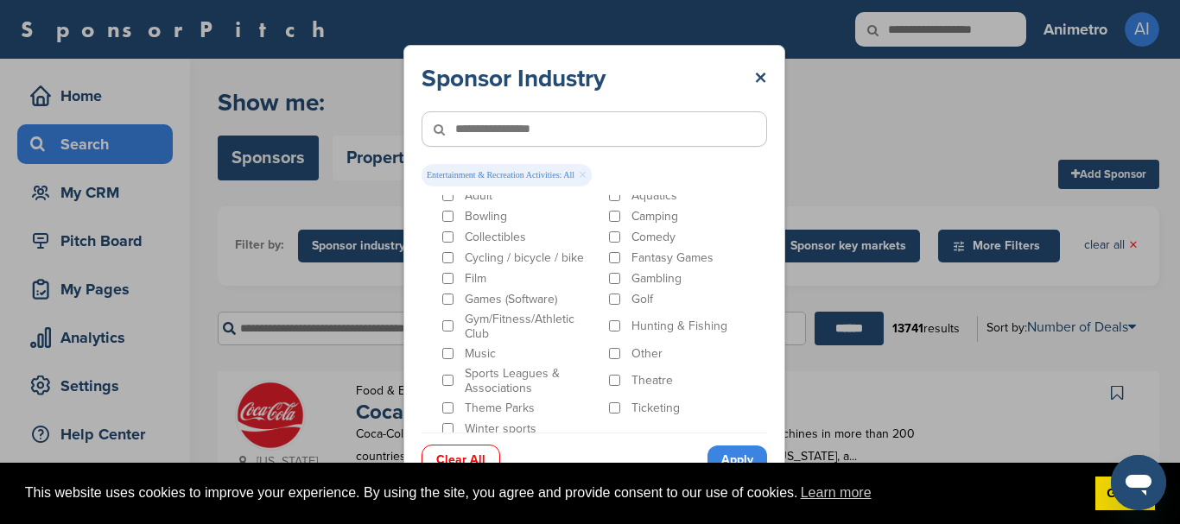
scroll to position [192, 0]
click at [582, 127] on input"] "text" at bounding box center [593, 128] width 345 height 35
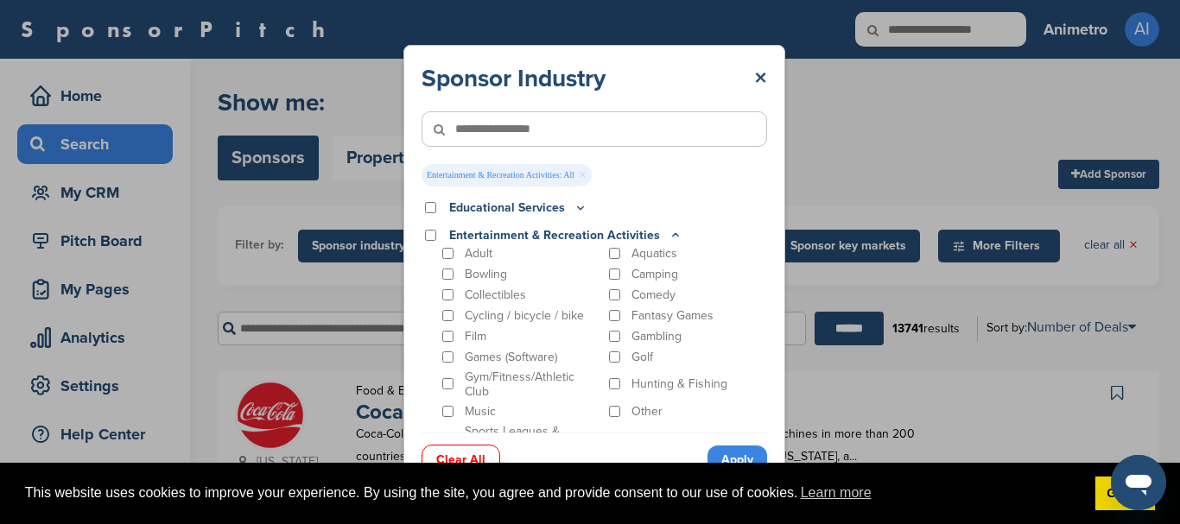
scroll to position [124, 0]
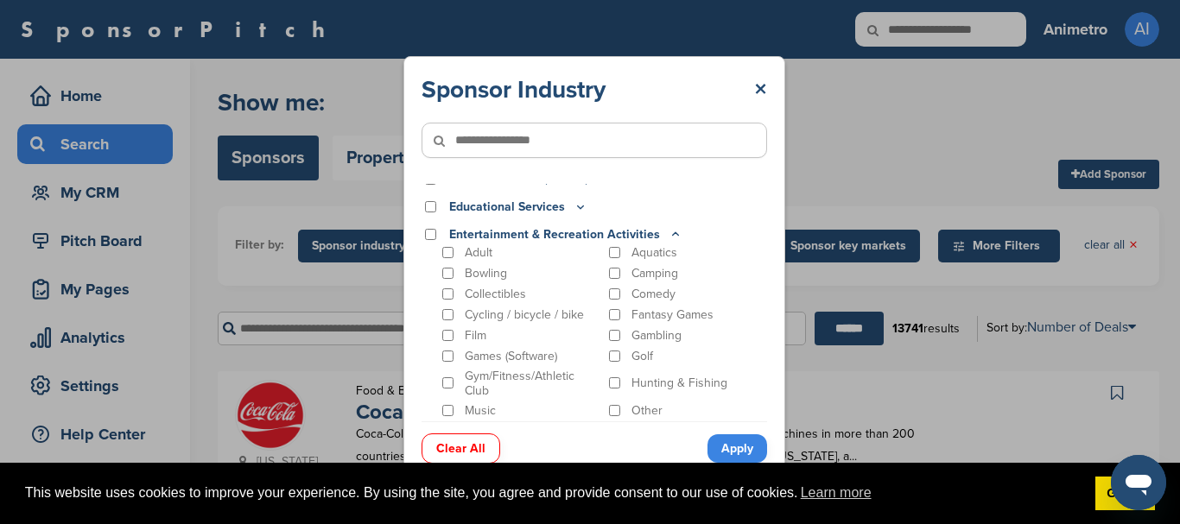
click at [624, 136] on input"] "text" at bounding box center [593, 140] width 345 height 35
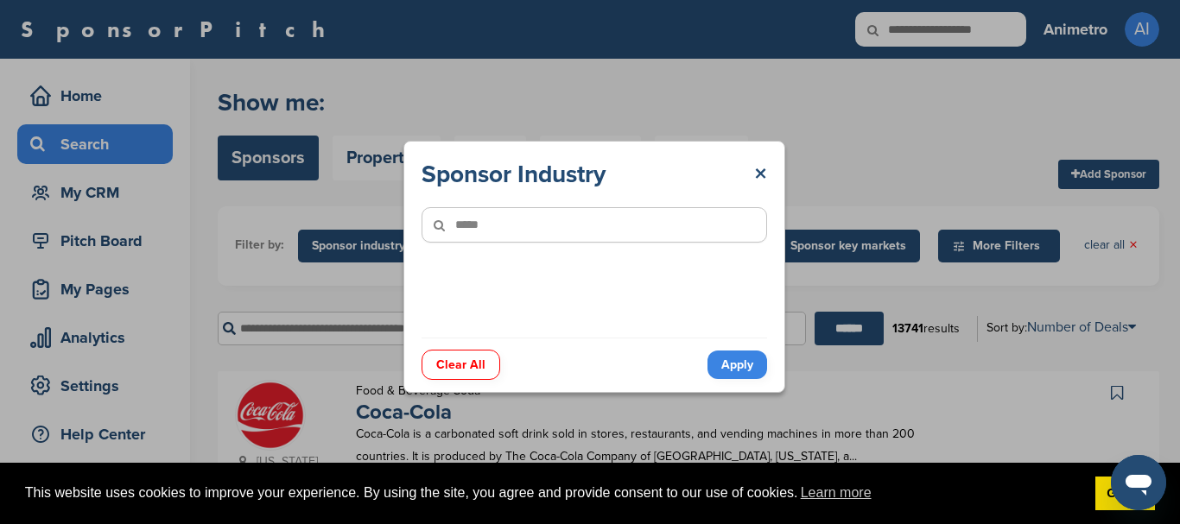
click at [814, 312] on input "******" at bounding box center [848, 329] width 69 height 34
type input"] "*"
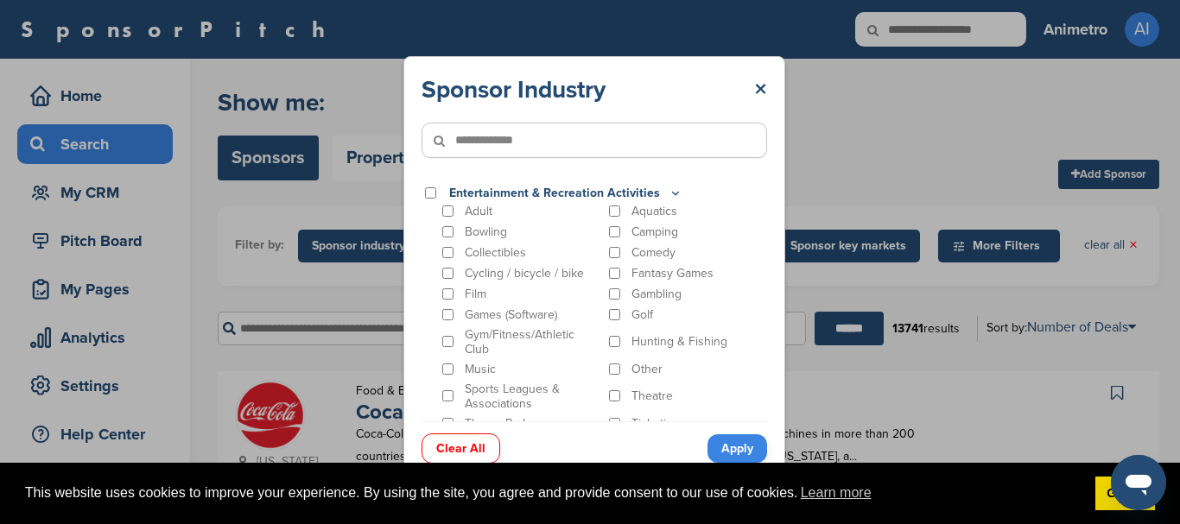
type input"] "**********"
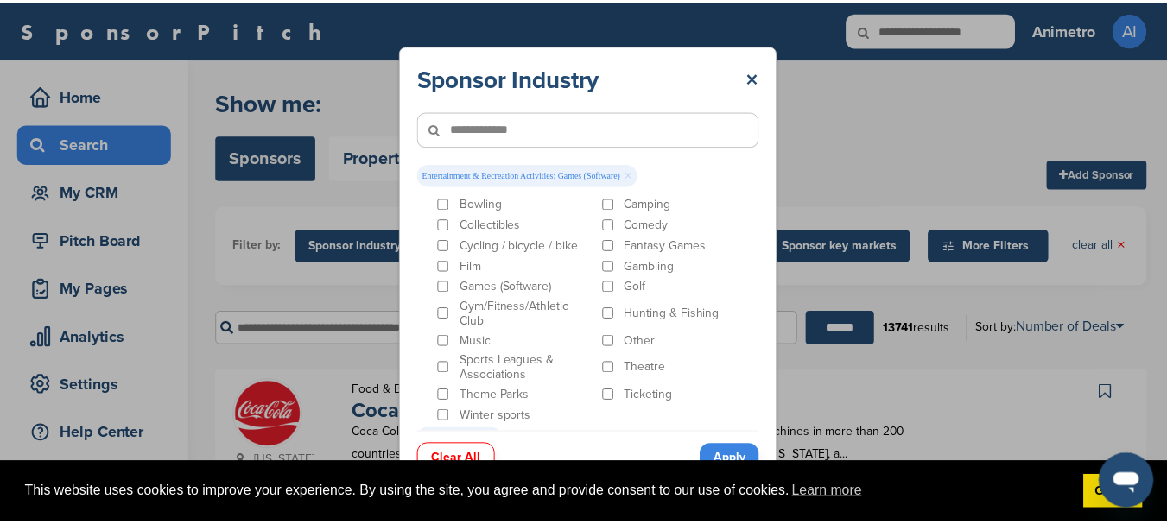
scroll to position [57, 0]
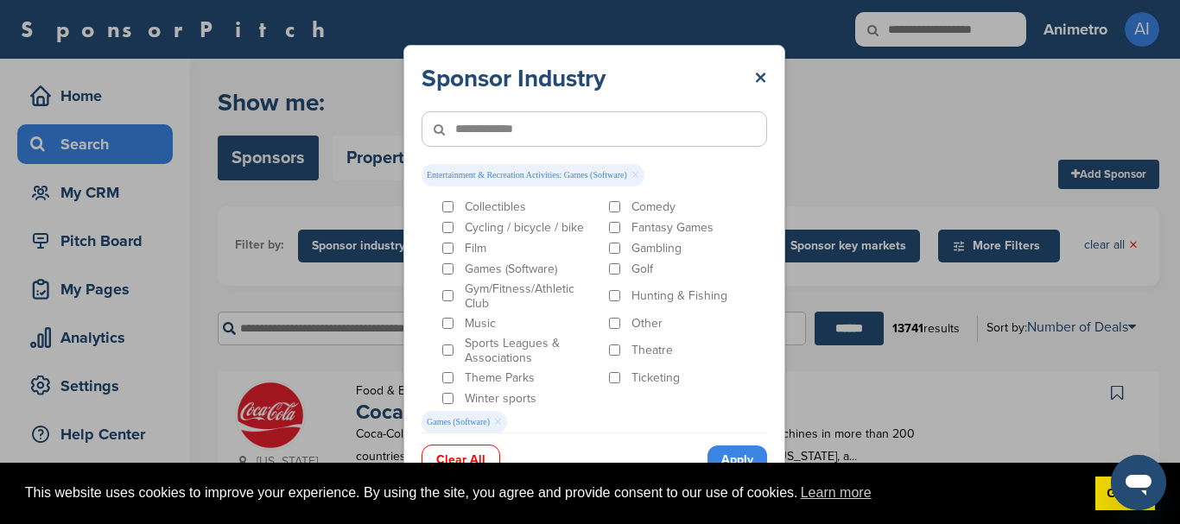
click at [748, 453] on link "Apply" at bounding box center [737, 460] width 60 height 29
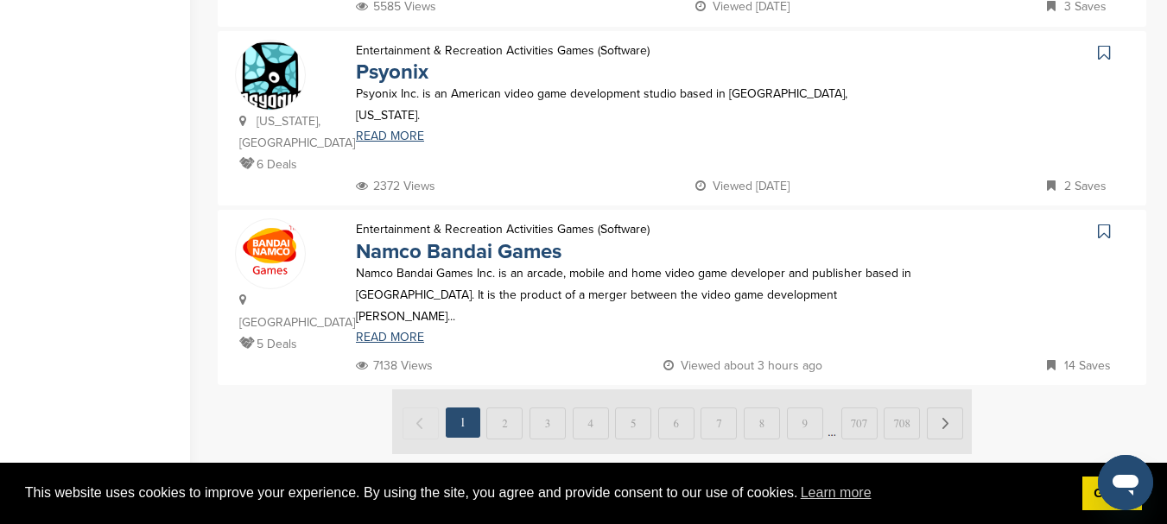
scroll to position [1860, 0]
click at [509, 390] on img at bounding box center [682, 422] width 580 height 65
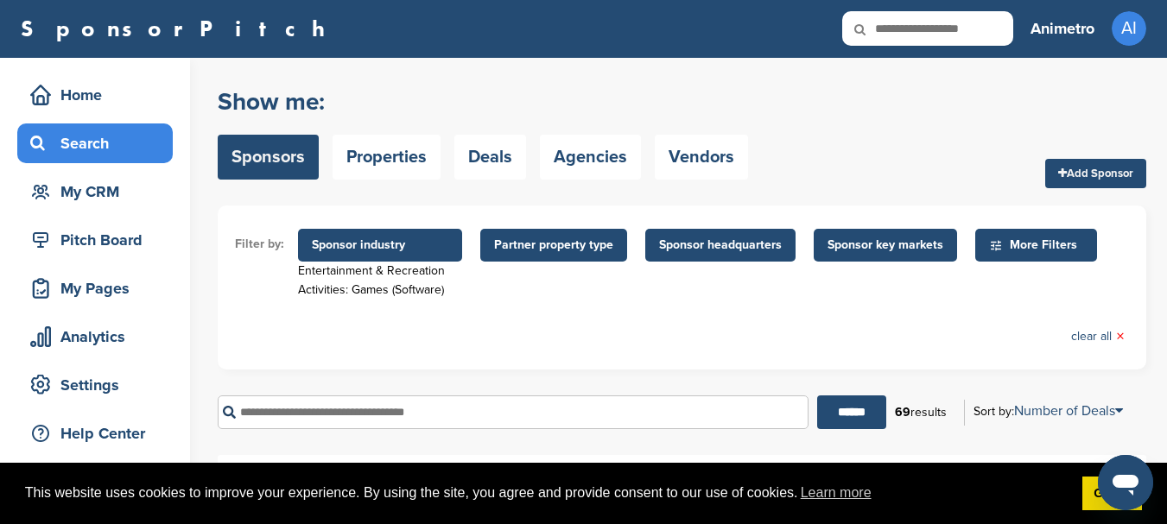
scroll to position [0, 0]
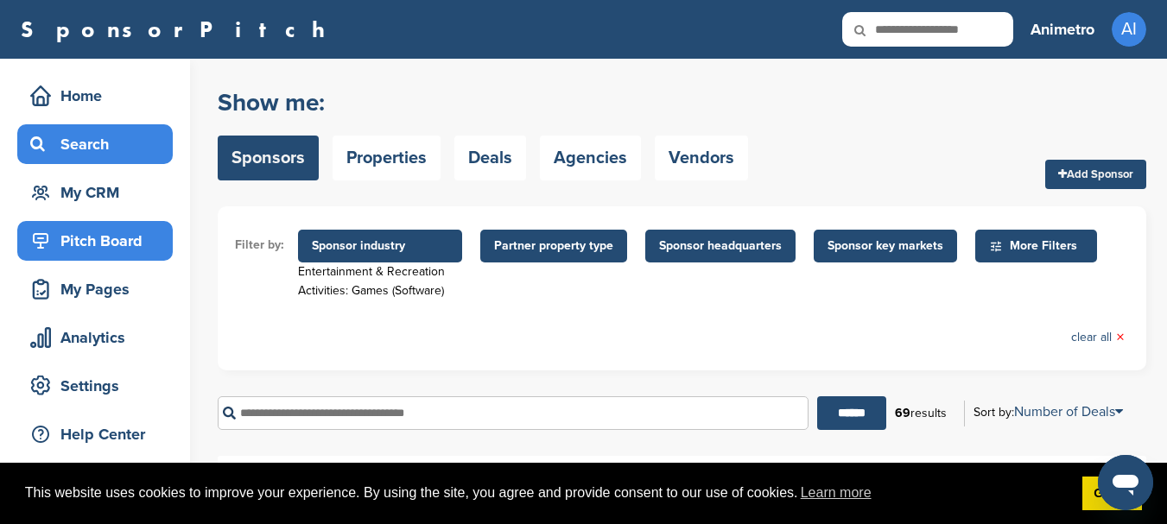
click at [104, 250] on div "Pitch Board" at bounding box center [99, 240] width 147 height 31
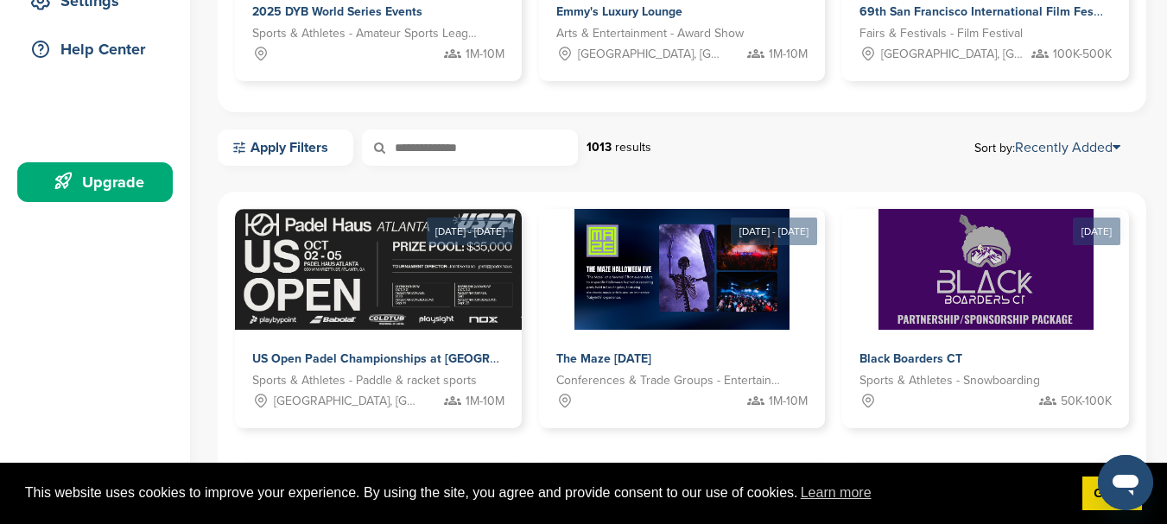
scroll to position [384, 0]
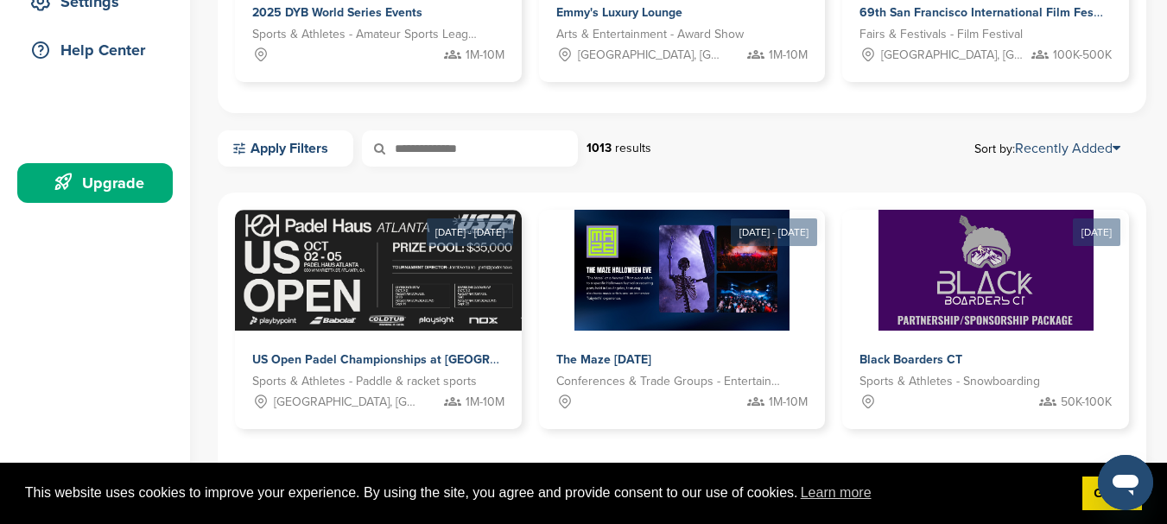
click at [425, 150] on input "text" at bounding box center [470, 148] width 216 height 36
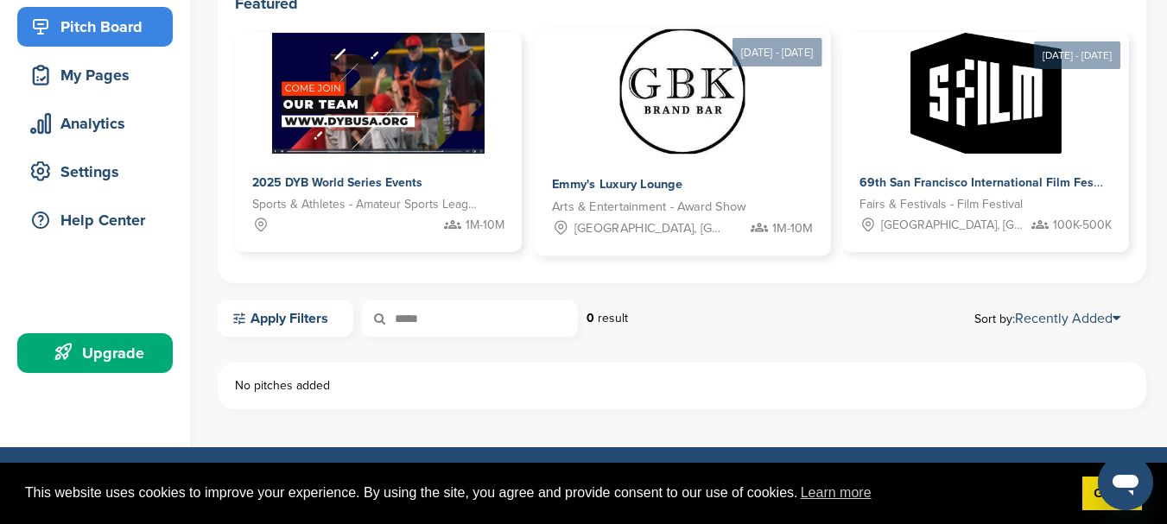
scroll to position [230, 0]
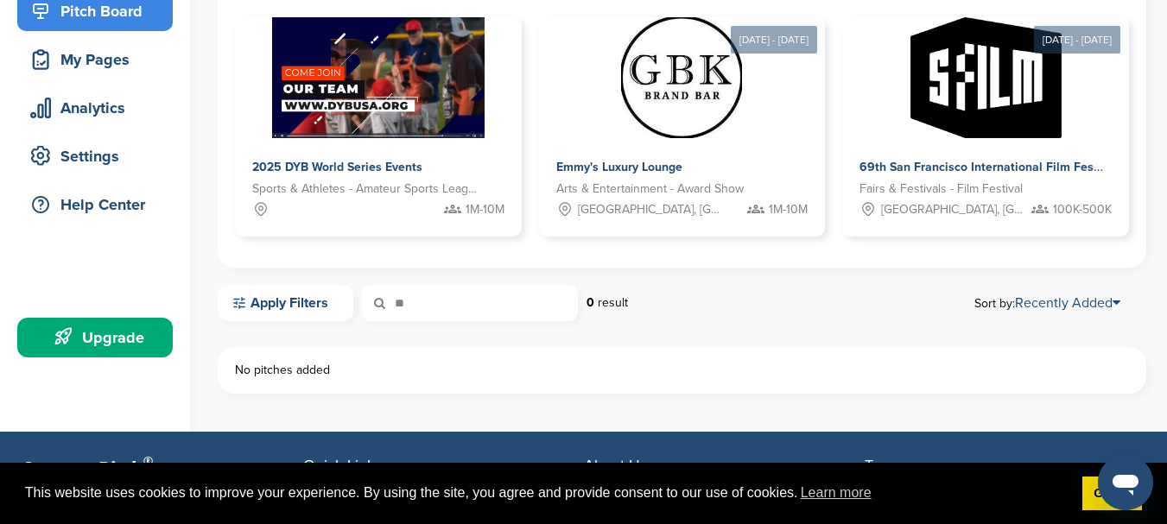
type input "*"
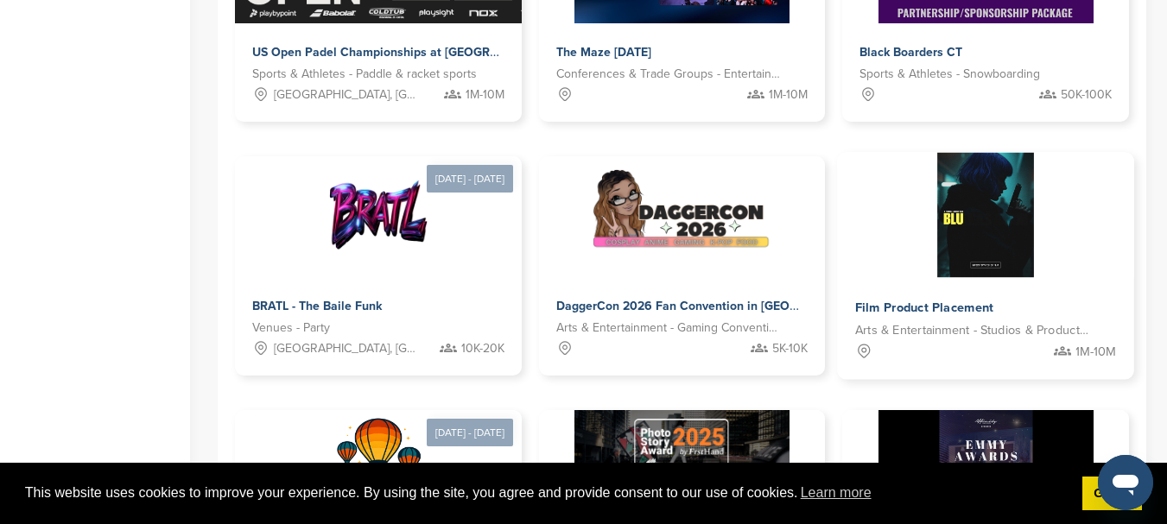
scroll to position [693, 0]
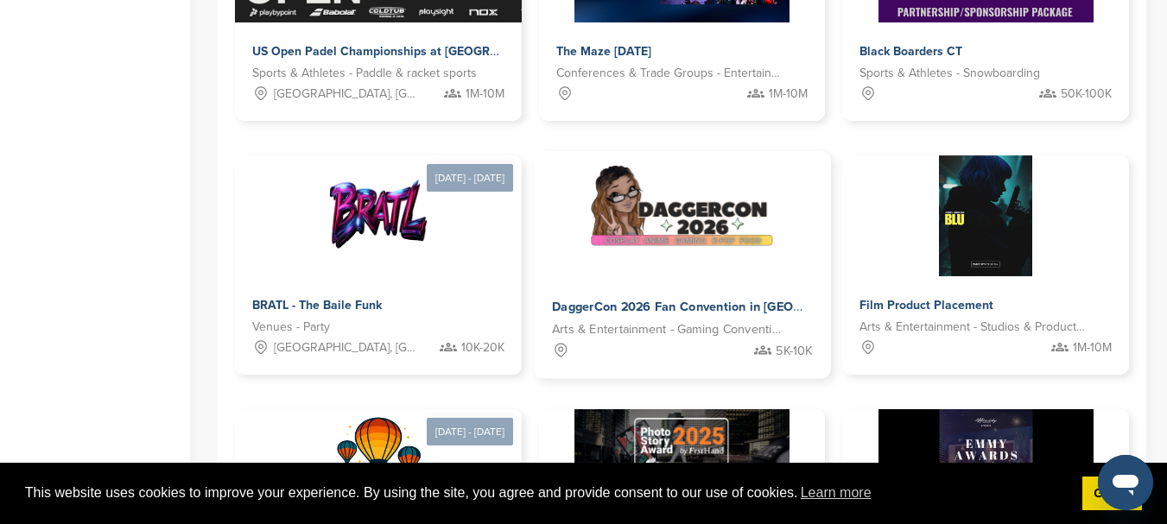
click at [588, 230] on img at bounding box center [681, 214] width 187 height 125
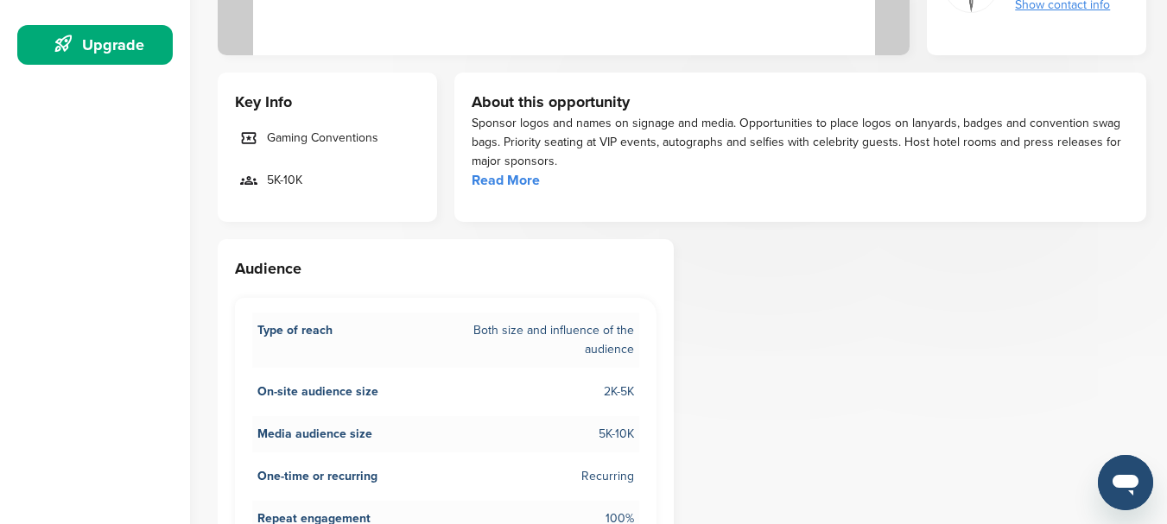
scroll to position [568, 0]
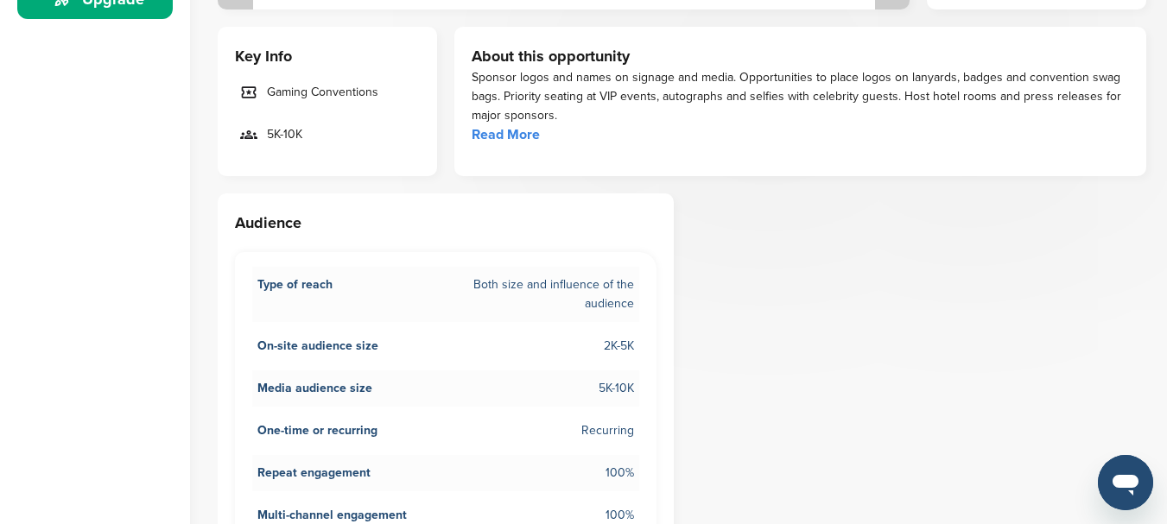
click at [514, 132] on link "Read More" at bounding box center [506, 134] width 68 height 17
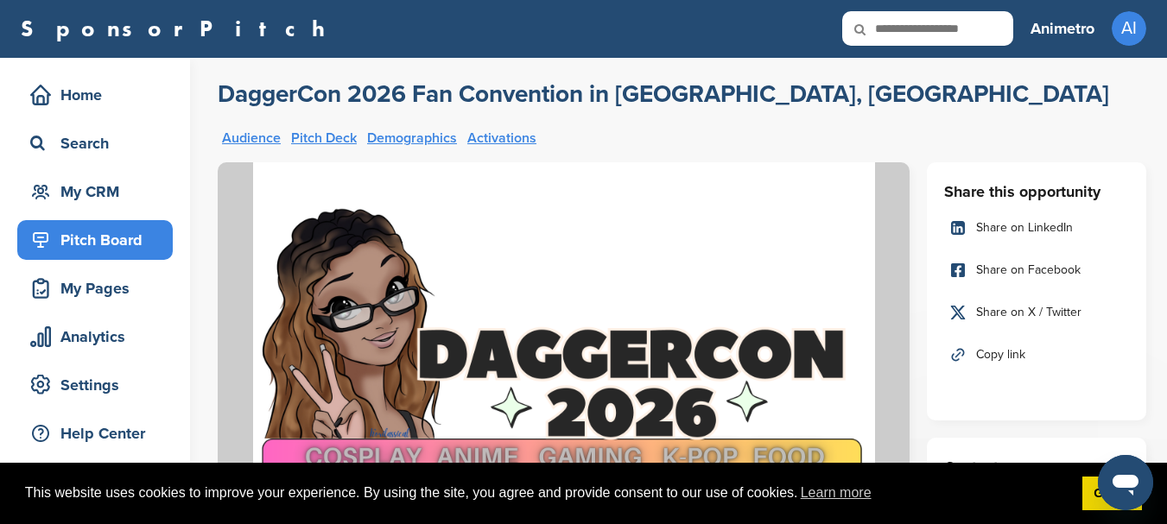
scroll to position [0, 0]
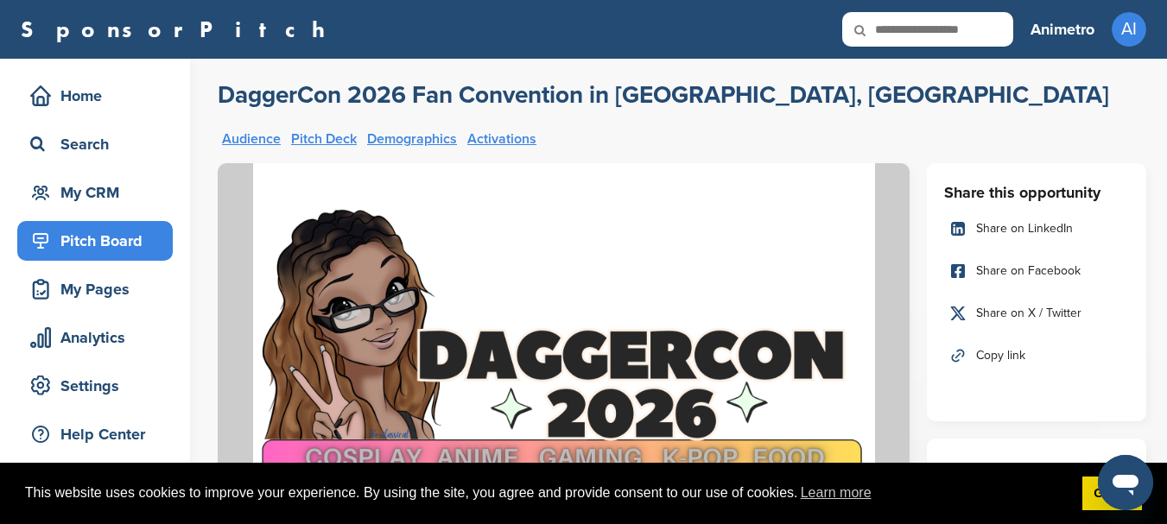
click at [128, 237] on div "Pitch Board" at bounding box center [99, 240] width 147 height 31
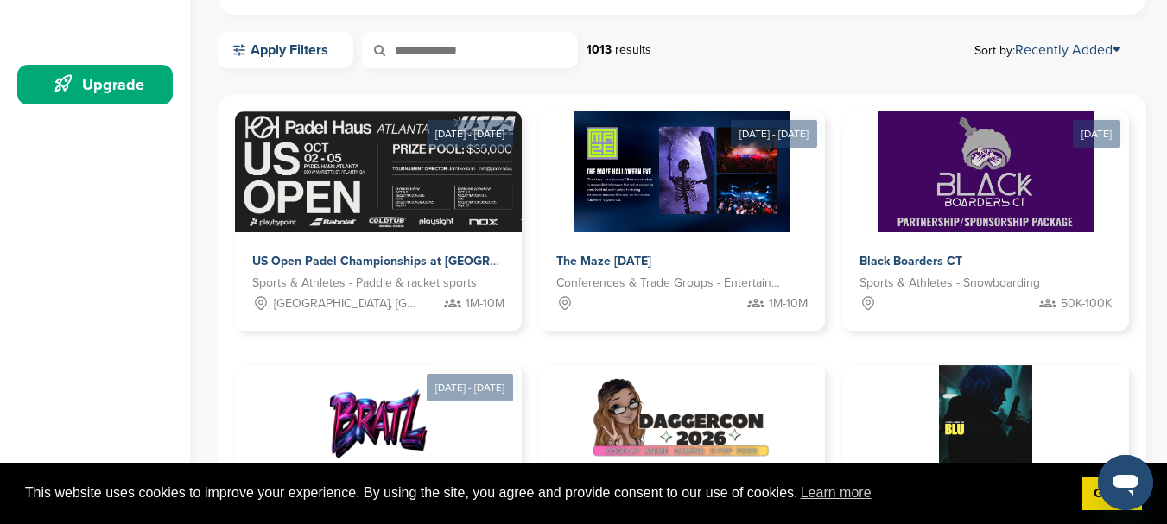
scroll to position [458, 0]
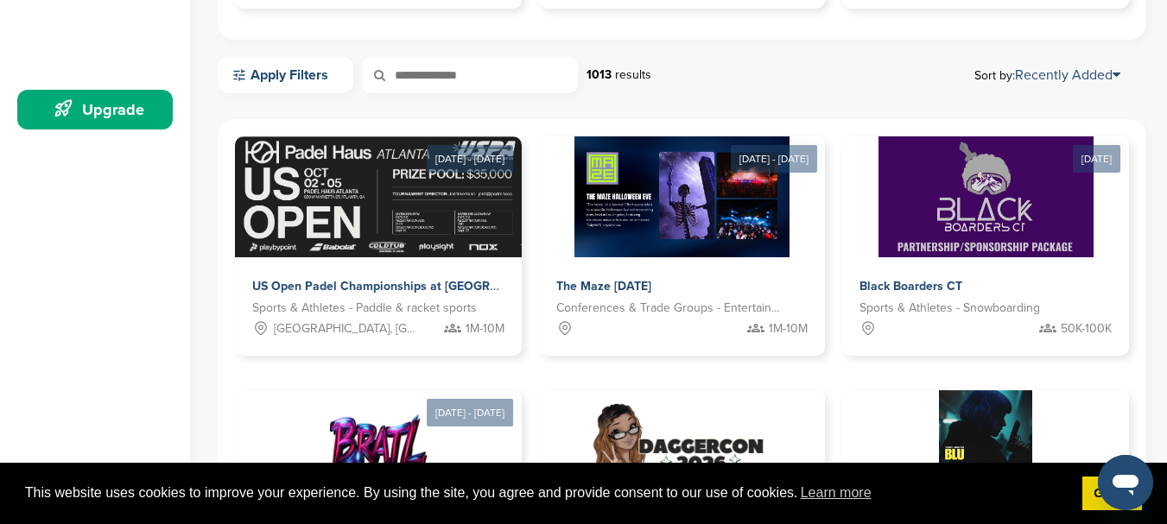
click at [504, 61] on input "text" at bounding box center [470, 75] width 216 height 36
type input "***"
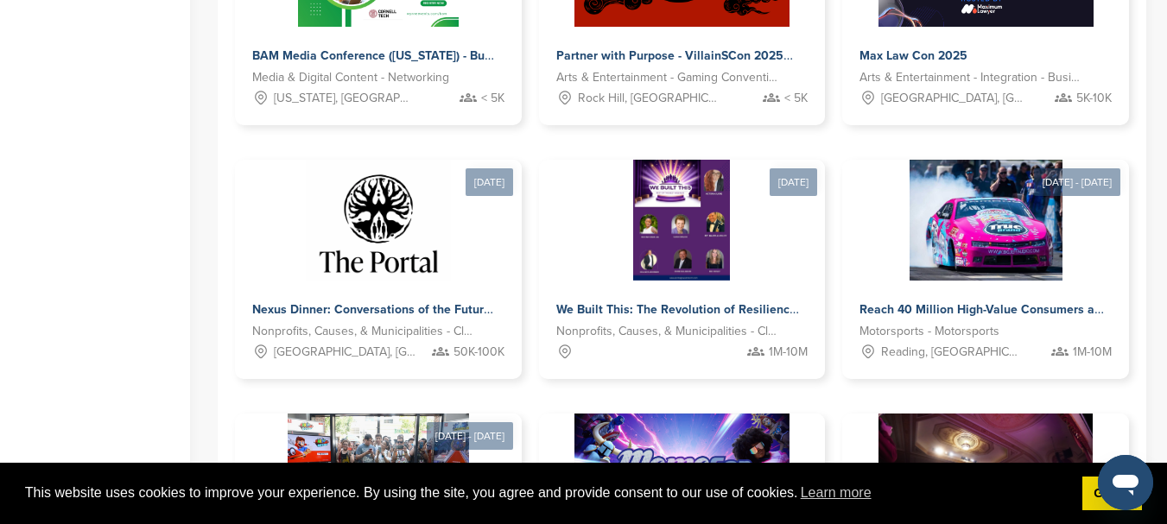
scroll to position [943, 0]
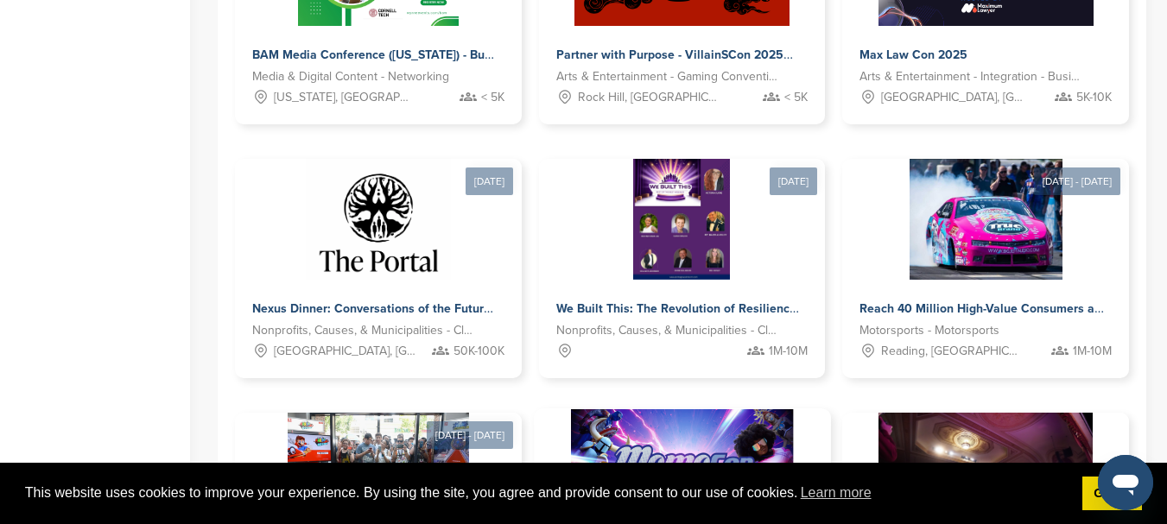
click at [793, 409] on img at bounding box center [682, 471] width 222 height 125
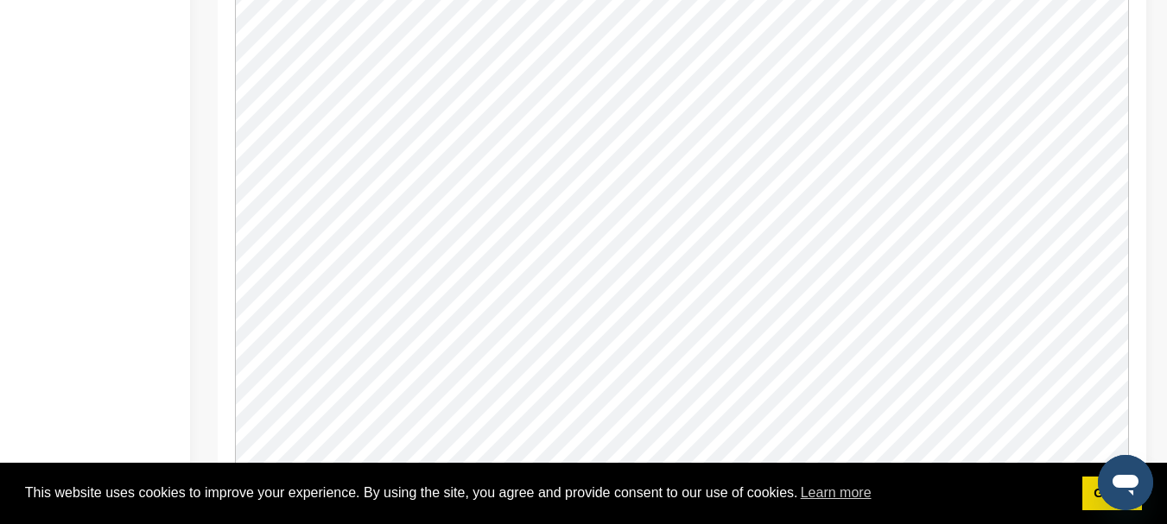
scroll to position [2109, 0]
